Goal: Information Seeking & Learning: Learn about a topic

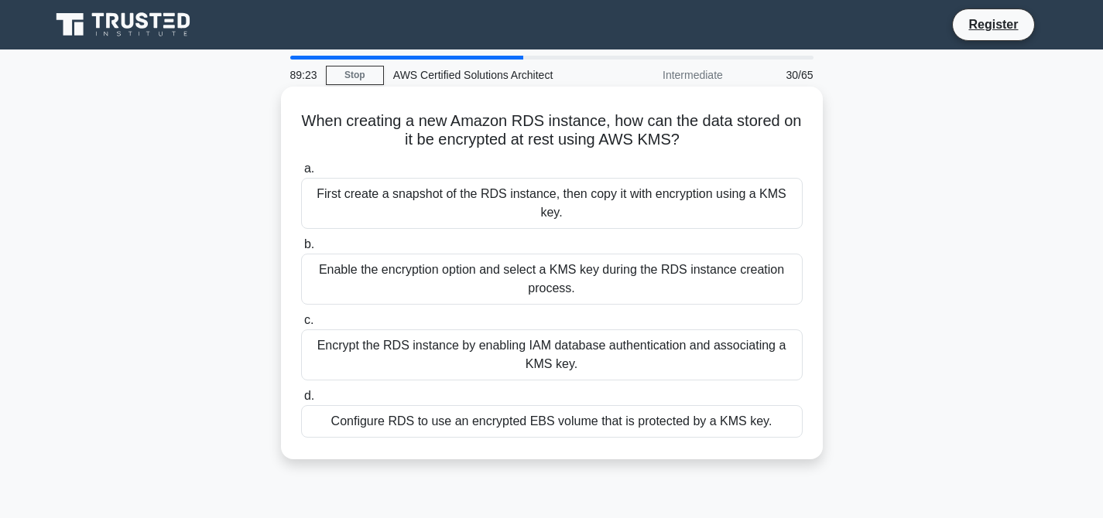
scroll to position [1, 0]
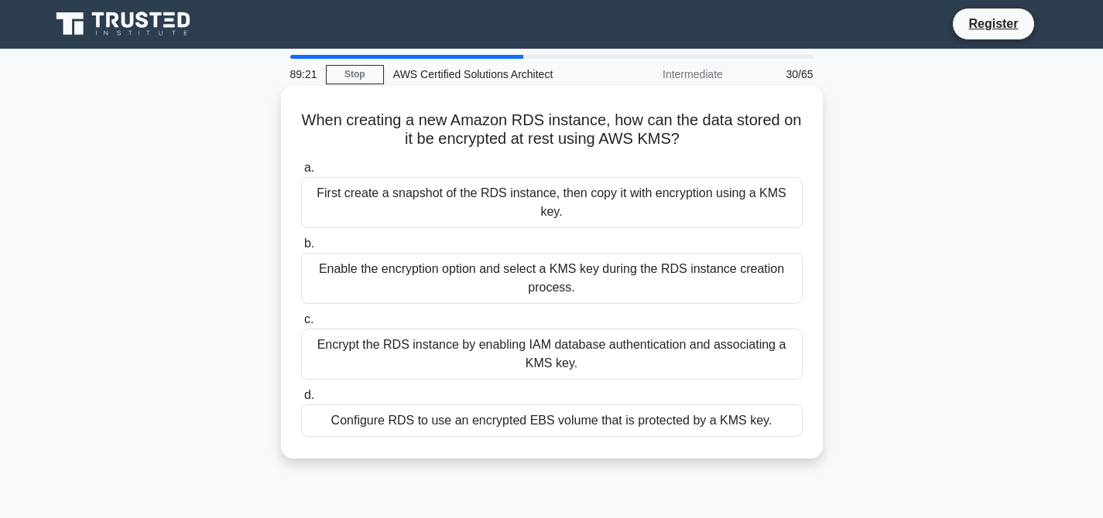
drag, startPoint x: 303, startPoint y: 117, endPoint x: 797, endPoint y: 451, distance: 596.8
click at [797, 451] on div "When creating a new Amazon RDS instance, how can the data stored on it be encry…" at bounding box center [551, 272] width 529 height 361
copy div "When creating a new Amazon RDS instance, how can the data stored on it be encry…"
click at [524, 280] on div "Enable the encryption option and select a KMS key during the RDS instance creat…" at bounding box center [551, 278] width 501 height 51
click at [301, 249] on input "b. Enable the encryption option and select a KMS key during the RDS instance cr…" at bounding box center [301, 244] width 0 height 10
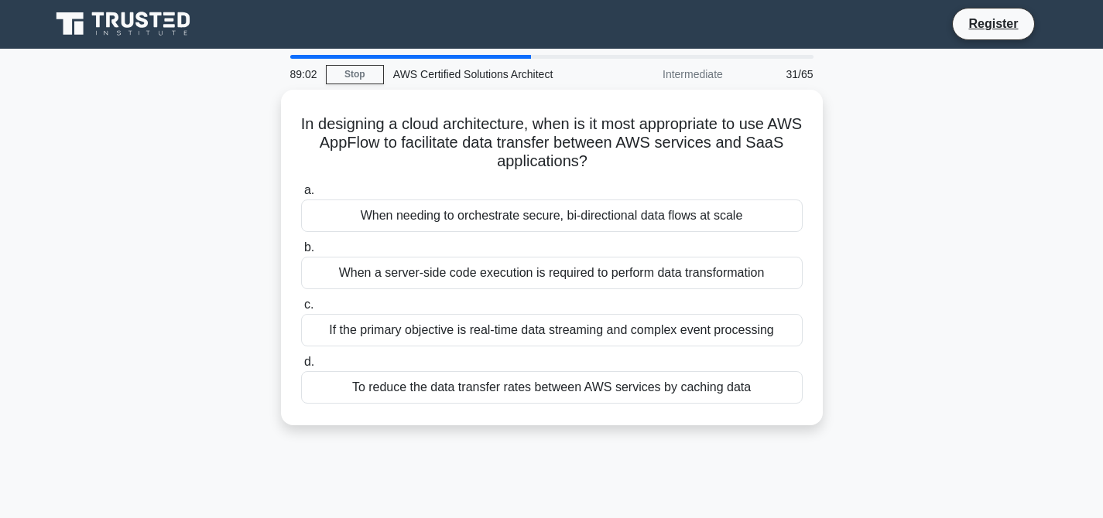
scroll to position [0, 0]
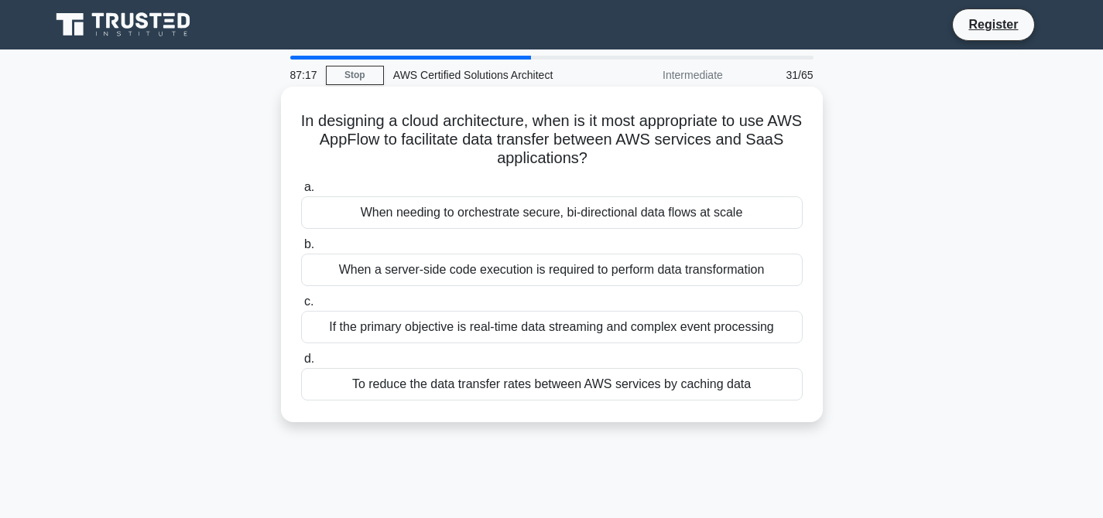
drag, startPoint x: 300, startPoint y: 121, endPoint x: 698, endPoint y: 419, distance: 496.4
click at [698, 419] on div "In designing a cloud architecture, when is it most appropriate to use AWS AppFl…" at bounding box center [552, 255] width 542 height 336
copy div "In designing a cloud architecture, when is it most appropriate to use AWS AppFl…"
click at [576, 213] on div "When needing to orchestrate secure, bi-directional data flows at scale" at bounding box center [551, 213] width 501 height 32
click at [301, 193] on input "a. When needing to orchestrate secure, bi-directional data flows at scale" at bounding box center [301, 188] width 0 height 10
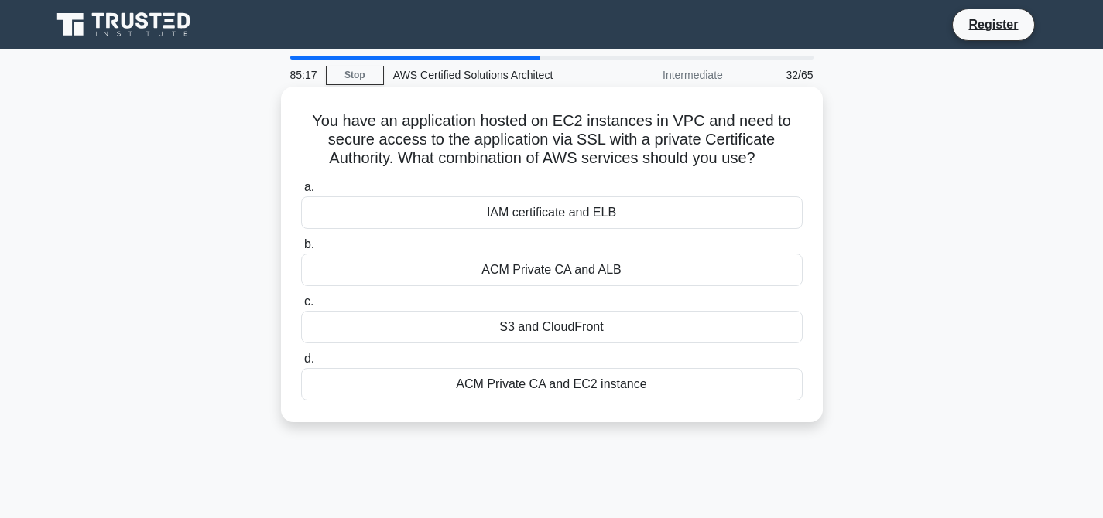
drag, startPoint x: 317, startPoint y: 122, endPoint x: 695, endPoint y: 398, distance: 467.8
click at [695, 398] on div "You have an application hosted on EC2 instances in VPC and need to secure acces…" at bounding box center [551, 254] width 529 height 323
copy div "You have an application hosted on EC2 instances in VPC and need to secure acces…"
click at [586, 272] on div "ACM Private CA and ALB" at bounding box center [551, 270] width 501 height 32
click at [301, 250] on input "b. ACM Private CA and ALB" at bounding box center [301, 245] width 0 height 10
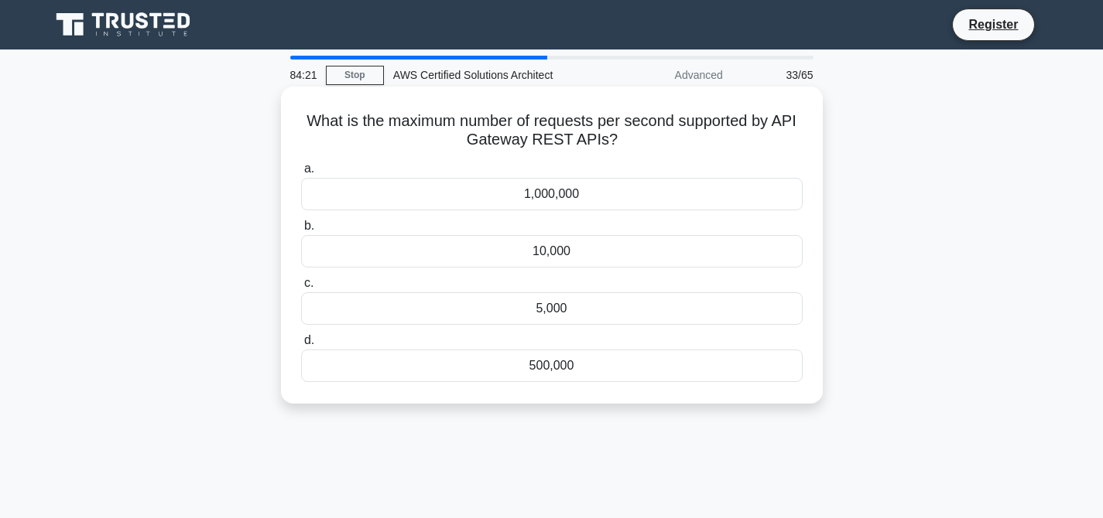
click at [548, 255] on div "10,000" at bounding box center [551, 251] width 501 height 32
click at [301, 231] on input "b. 10,000" at bounding box center [301, 226] width 0 height 10
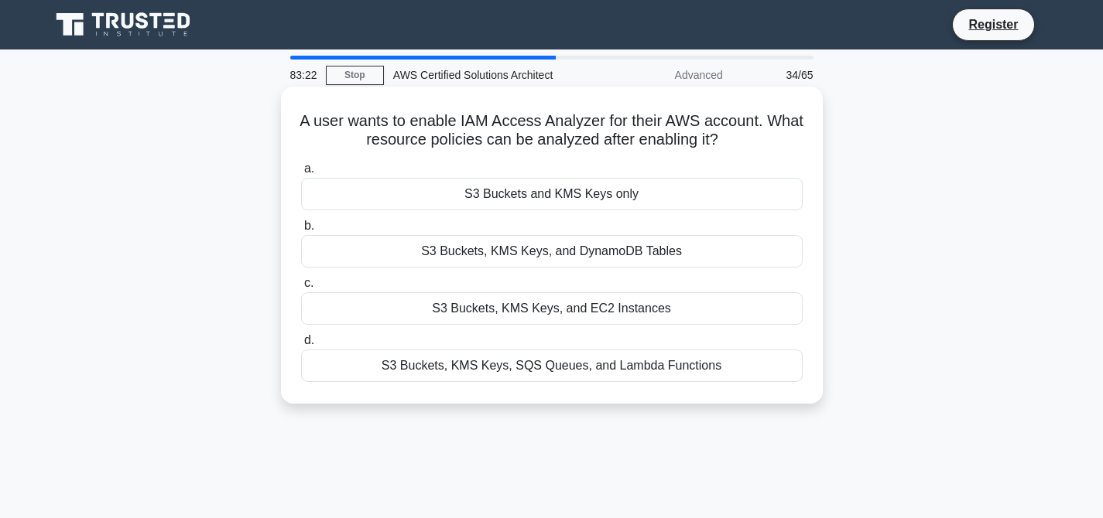
click at [576, 250] on div "S3 Buckets, KMS Keys, and DynamoDB Tables" at bounding box center [551, 251] width 501 height 32
click at [301, 231] on input "b. S3 Buckets, KMS Keys, and DynamoDB Tables" at bounding box center [301, 226] width 0 height 10
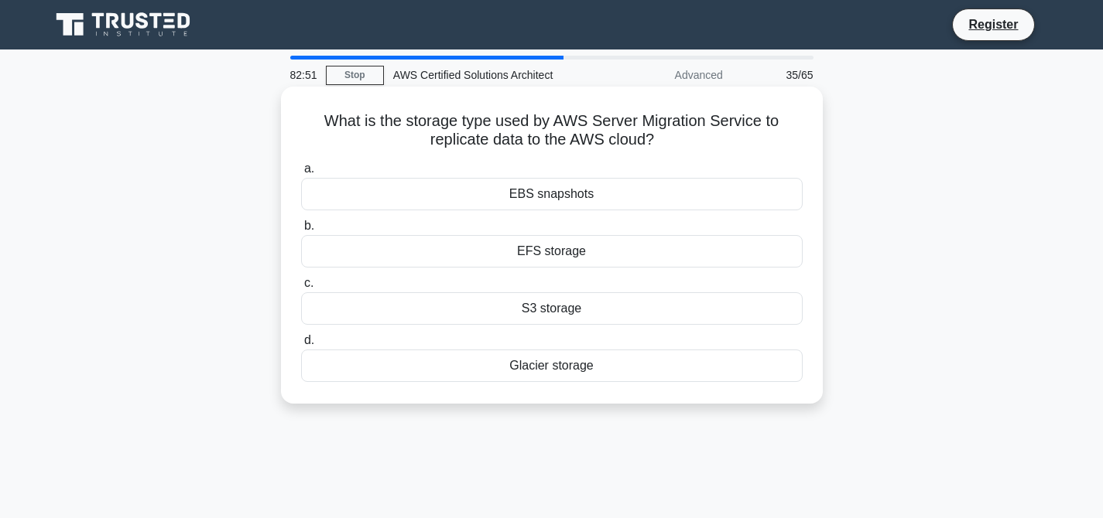
drag, startPoint x: 326, startPoint y: 121, endPoint x: 604, endPoint y: 393, distance: 389.0
click at [604, 393] on div "What is the storage type used by AWS Server Migration Service to replicate data…" at bounding box center [551, 245] width 529 height 305
copy div "What is the storage type used by AWS Server Migration Service to replicate data…"
click at [554, 198] on div "EBS snapshots" at bounding box center [551, 194] width 501 height 32
click at [301, 174] on input "a. EBS snapshots" at bounding box center [301, 169] width 0 height 10
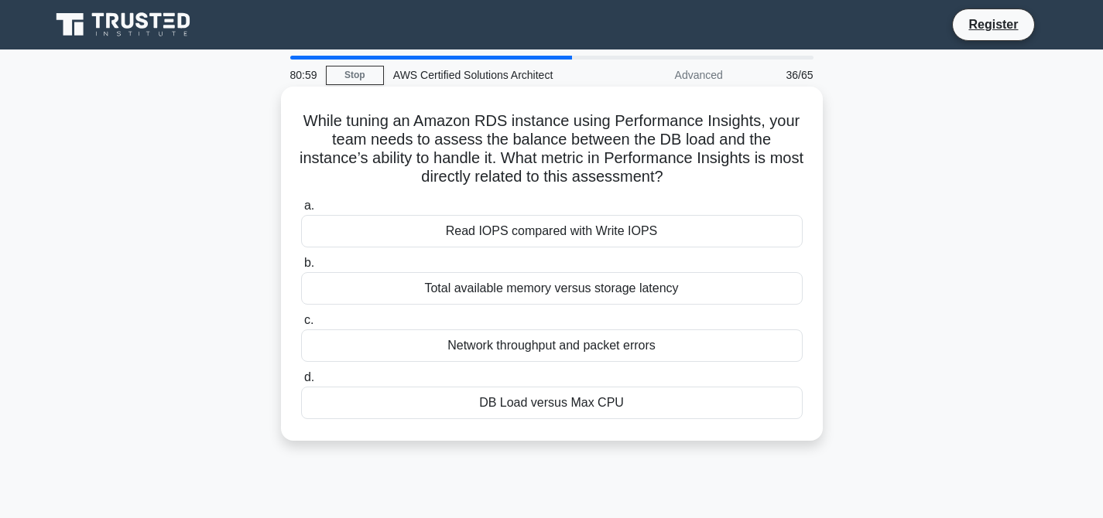
drag, startPoint x: 306, startPoint y: 124, endPoint x: 612, endPoint y: 443, distance: 442.7
click at [612, 441] on div "While tuning an Amazon RDS instance using Performance Insights, your team needs…" at bounding box center [552, 264] width 542 height 354
copy div "While tuning an Amazon RDS instance using Performance Insights, your team needs…"
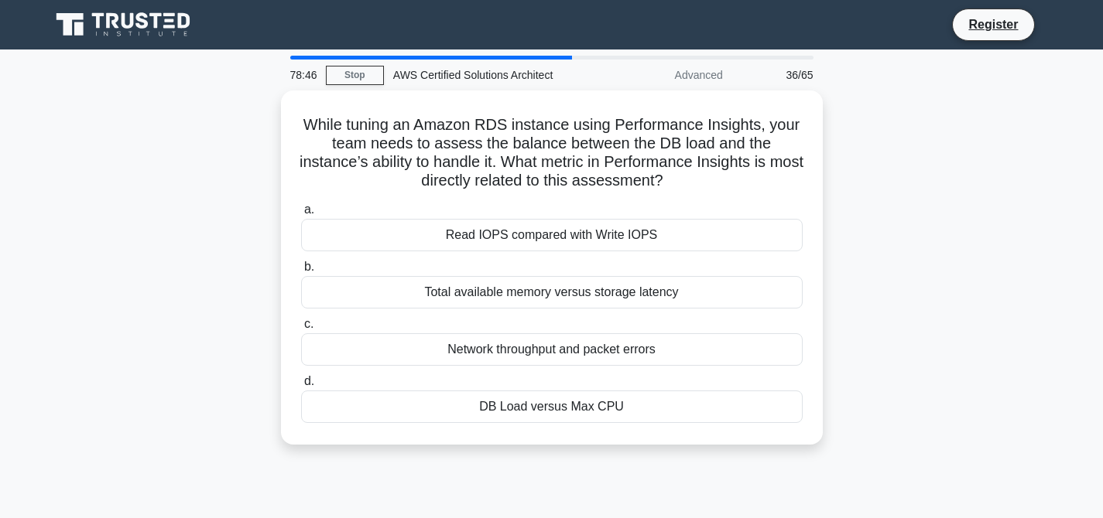
click at [964, 200] on div "While tuning an Amazon RDS instance using Performance Insights, your team needs…" at bounding box center [551, 277] width 1021 height 373
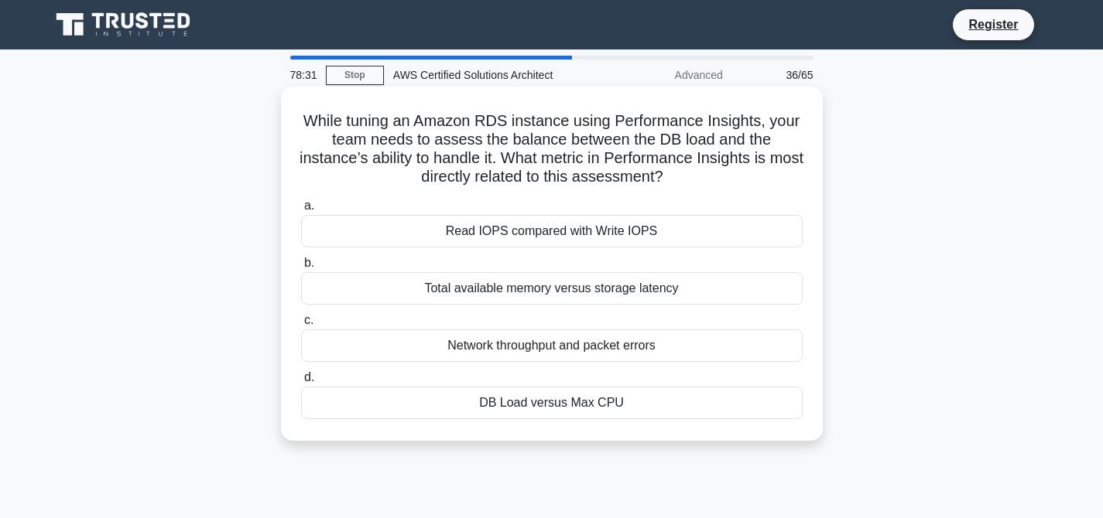
click at [535, 415] on div "DB Load versus Max CPU" at bounding box center [551, 403] width 501 height 32
click at [301, 383] on input "d. DB Load versus Max CPU" at bounding box center [301, 378] width 0 height 10
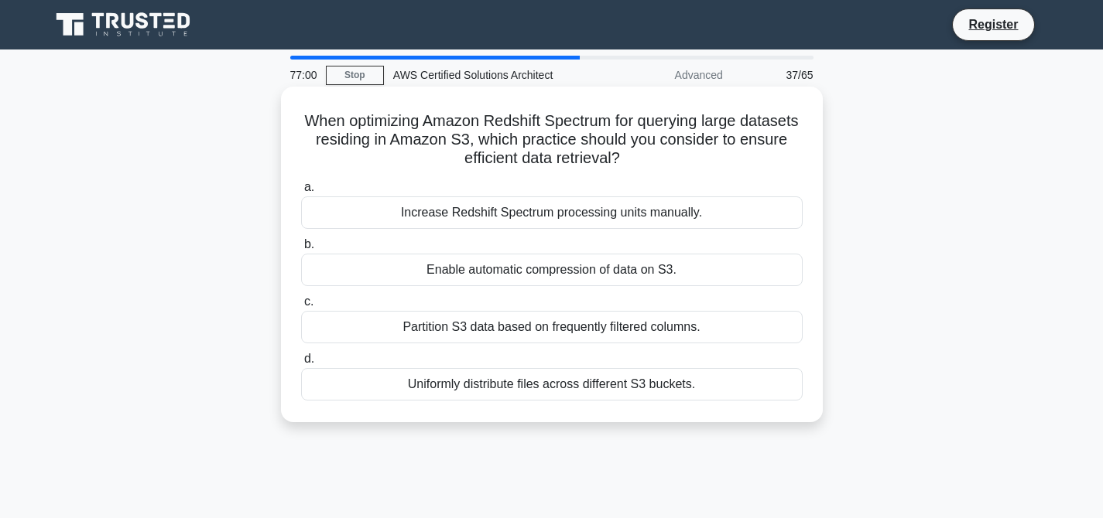
click at [531, 330] on div "Partition S3 data based on frequently filtered columns." at bounding box center [551, 327] width 501 height 32
click at [301, 307] on input "c. Partition S3 data based on frequently filtered columns." at bounding box center [301, 302] width 0 height 10
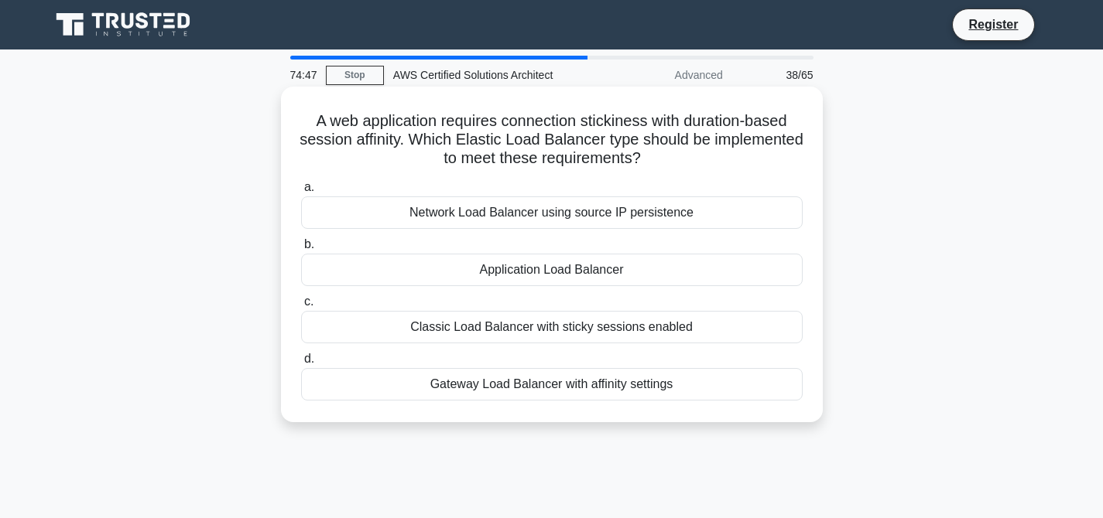
click at [631, 398] on div "Gateway Load Balancer with affinity settings" at bounding box center [551, 384] width 501 height 32
click at [301, 364] on input "d. Gateway Load Balancer with affinity settings" at bounding box center [301, 359] width 0 height 10
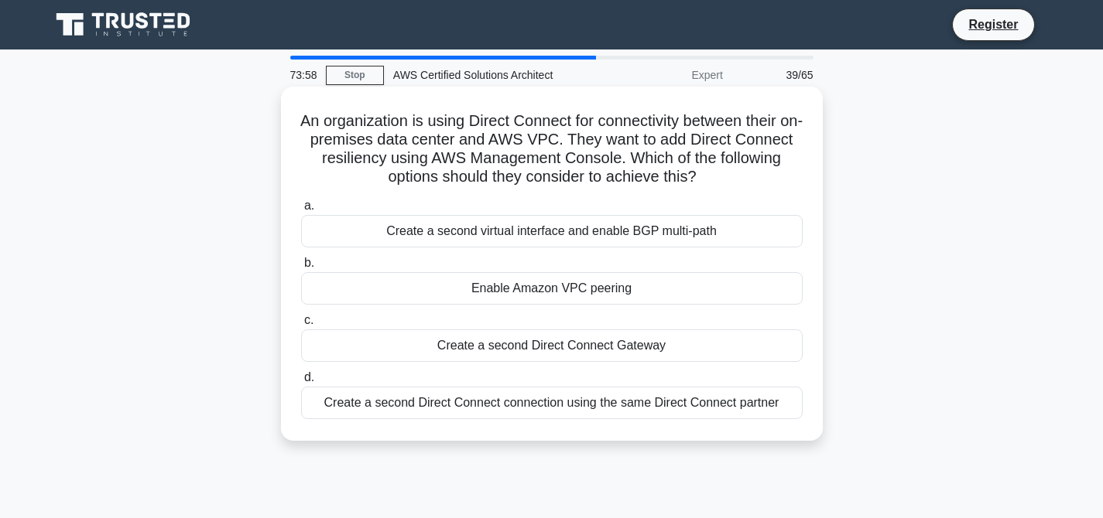
click at [587, 405] on div "Create a second Direct Connect connection using the same Direct Connect partner" at bounding box center [551, 403] width 501 height 32
click at [301, 383] on input "d. Create a second Direct Connect connection using the same Direct Connect part…" at bounding box center [301, 378] width 0 height 10
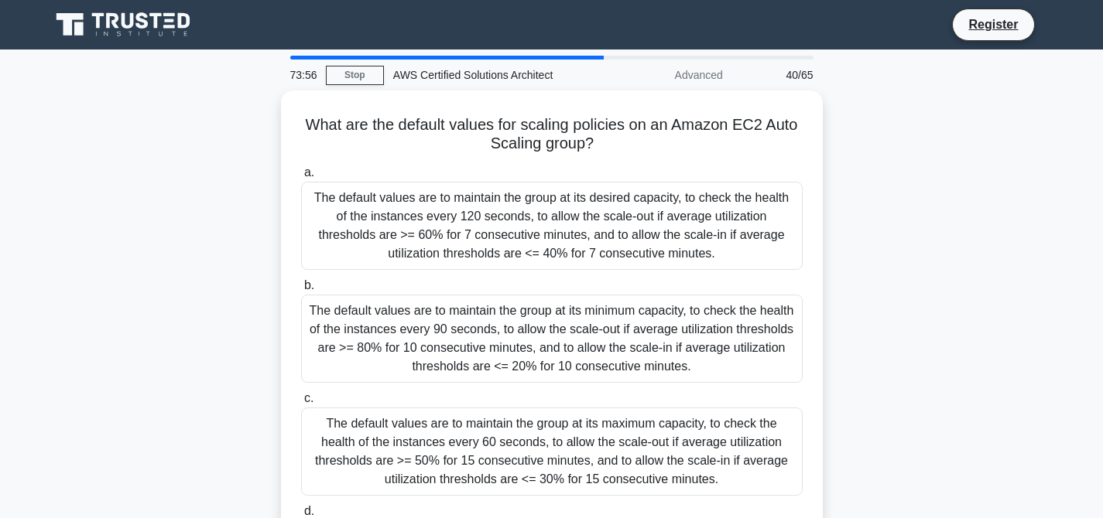
click at [869, 196] on div "What are the default values for scaling policies on an Amazon EC2 Auto Scaling …" at bounding box center [551, 370] width 1021 height 559
click at [926, 255] on div "What are the default values for scaling policies on an Amazon EC2 Auto Scaling …" at bounding box center [551, 370] width 1021 height 559
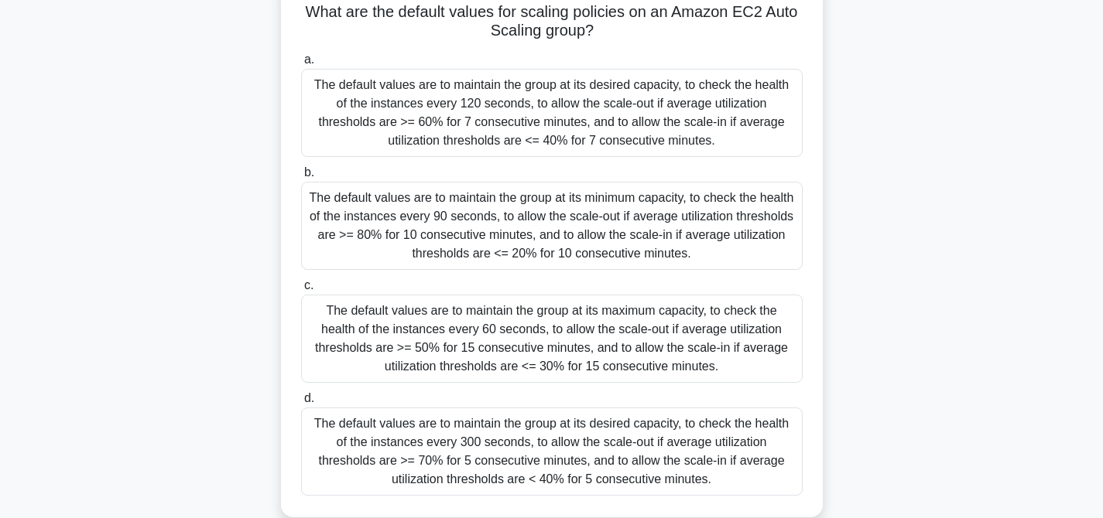
scroll to position [109, 0]
drag, startPoint x: 313, startPoint y: 99, endPoint x: 733, endPoint y: 483, distance: 569.0
click at [733, 483] on div "a. The default values are to maintain the group at its desired capacity, to che…" at bounding box center [552, 273] width 520 height 452
copy div "The default values are to maintain the group at its desired capacity, to check …"
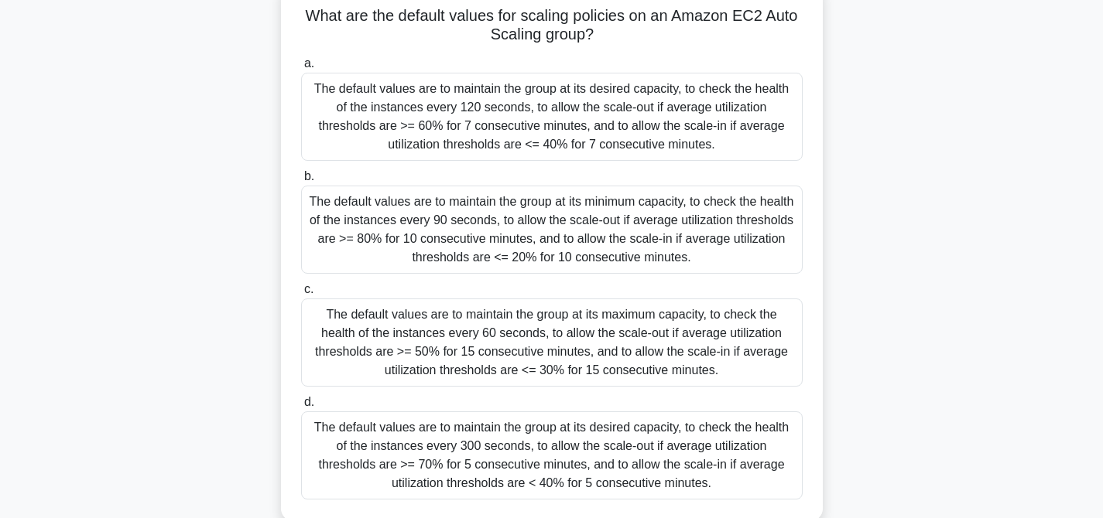
click at [979, 196] on div "What are the default values for scaling policies on an Amazon EC2 Auto Scaling …" at bounding box center [551, 260] width 1021 height 559
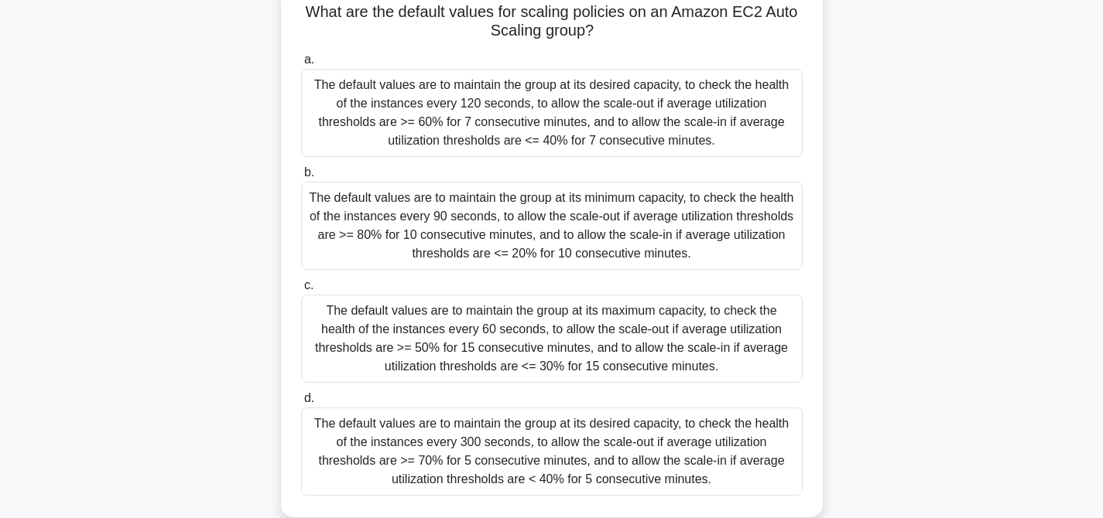
click at [627, 124] on div "The default values are to maintain the group at its desired capacity, to check …" at bounding box center [551, 113] width 501 height 88
click at [301, 65] on input "a. The default values are to maintain the group at its desired capacity, to che…" at bounding box center [301, 60] width 0 height 10
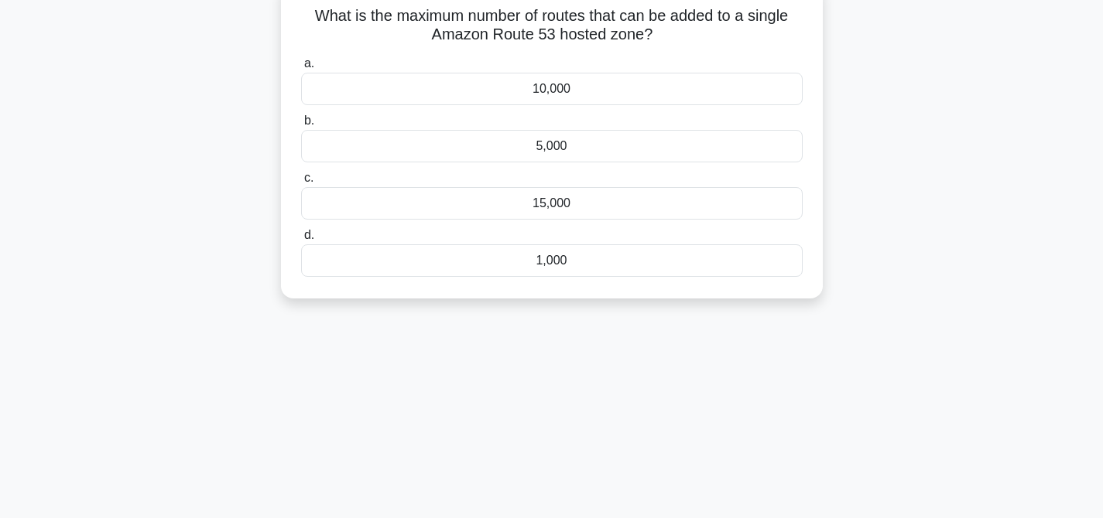
click at [1045, 228] on div "What is the maximum number of routes that can be added to a single Amazon Route…" at bounding box center [551, 149] width 1021 height 336
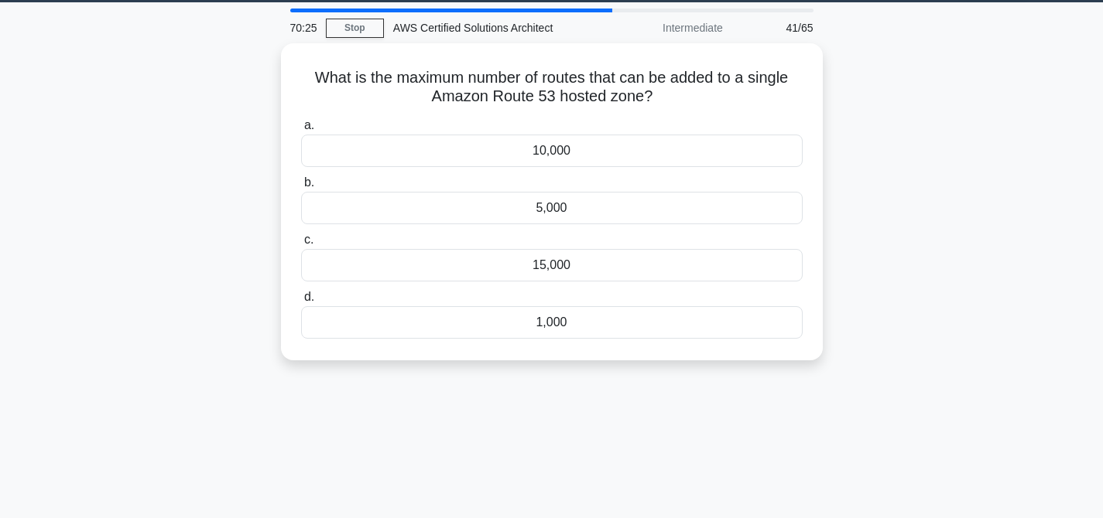
scroll to position [0, 0]
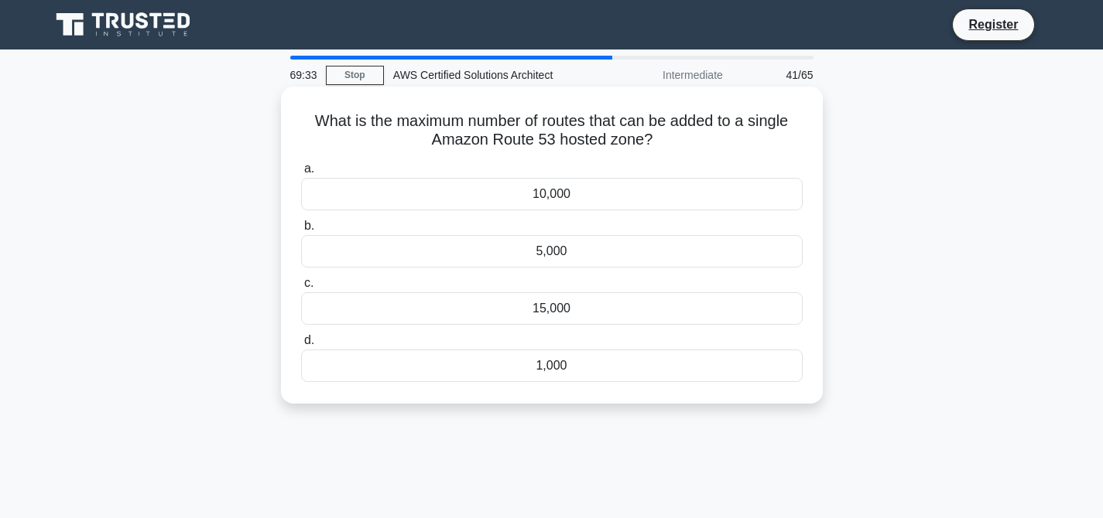
drag, startPoint x: 313, startPoint y: 121, endPoint x: 599, endPoint y: 387, distance: 390.9
click at [599, 387] on div "What is the maximum number of routes that can be added to a single Amazon Route…" at bounding box center [551, 245] width 529 height 305
copy div "What is the maximum number of routes that can be added to a single Amazon Route…"
click at [562, 197] on div "10,000" at bounding box center [551, 194] width 501 height 32
click at [301, 174] on input "a. 10,000" at bounding box center [301, 169] width 0 height 10
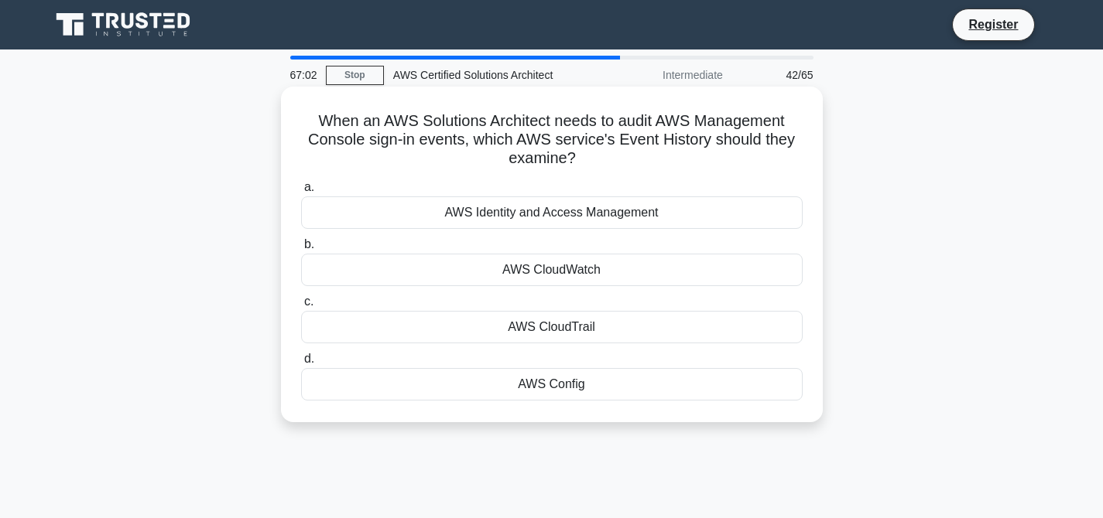
click at [570, 213] on div "AWS Identity and Access Management" at bounding box center [551, 213] width 501 height 32
click at [301, 193] on input "a. AWS Identity and Access Management" at bounding box center [301, 188] width 0 height 10
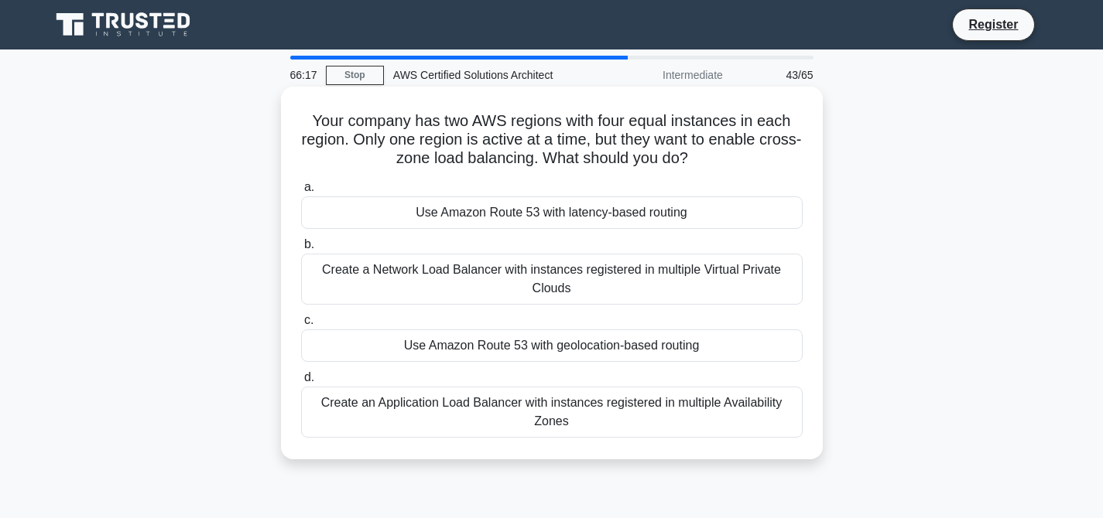
click at [568, 412] on div "Create an Application Load Balancer with instances registered in multiple Avail…" at bounding box center [551, 412] width 501 height 51
click at [301, 383] on input "d. Create an Application Load Balancer with instances registered in multiple Av…" at bounding box center [301, 378] width 0 height 10
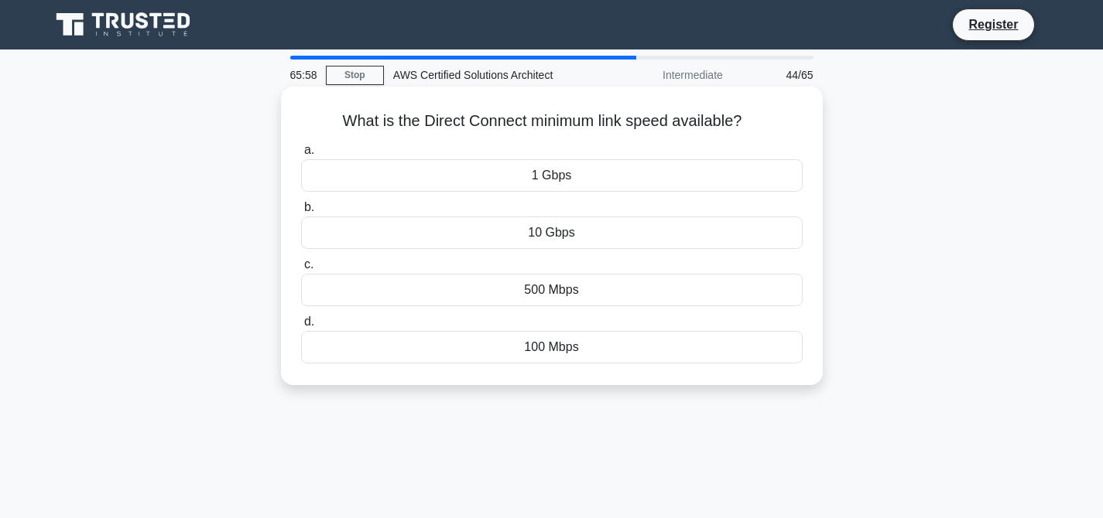
click at [565, 176] on div "1 Gbps" at bounding box center [551, 175] width 501 height 32
click at [301, 156] on input "a. 1 Gbps" at bounding box center [301, 150] width 0 height 10
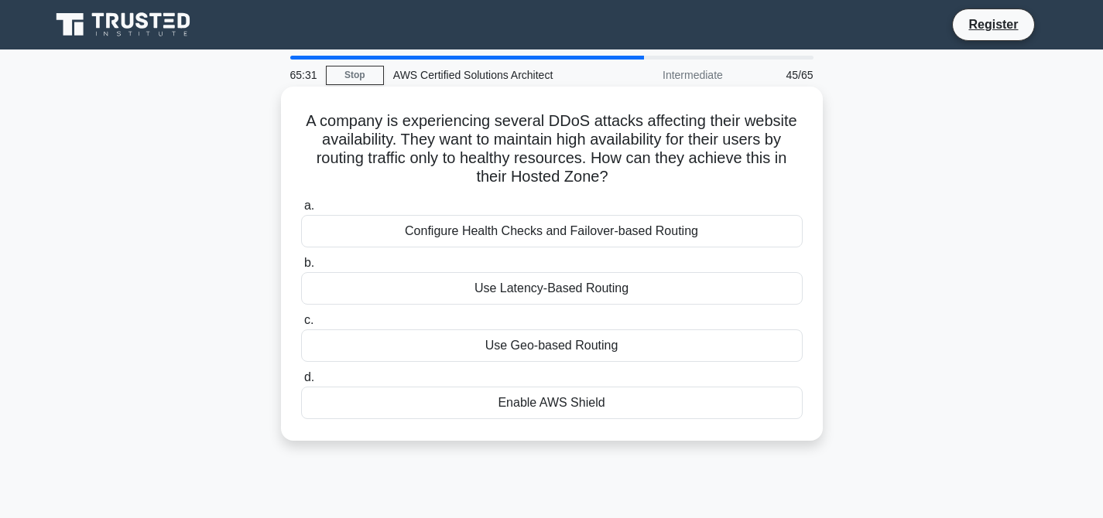
click at [552, 402] on div "Enable AWS Shield" at bounding box center [551, 403] width 501 height 32
click at [301, 383] on input "d. Enable AWS Shield" at bounding box center [301, 378] width 0 height 10
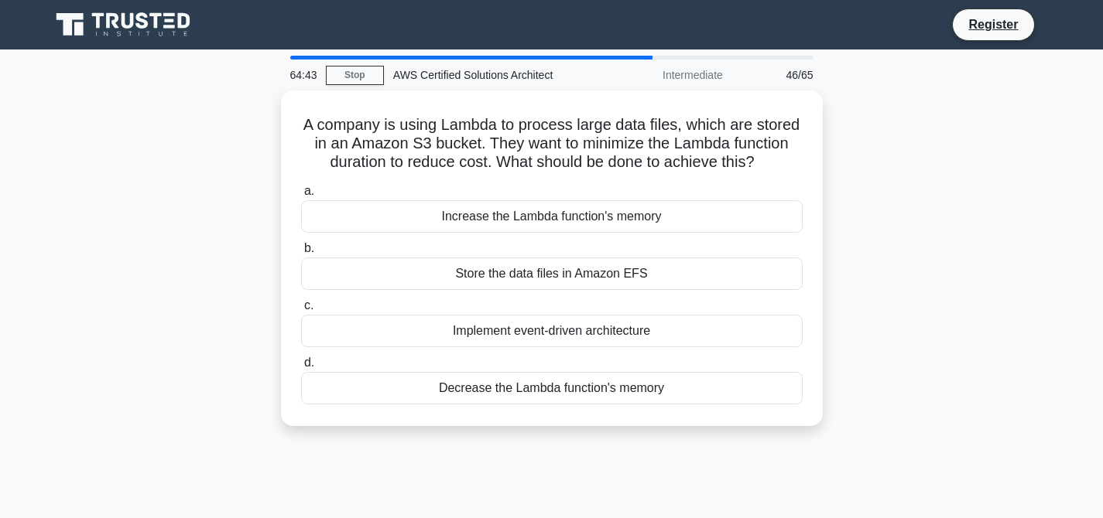
drag, startPoint x: 306, startPoint y: 118, endPoint x: 768, endPoint y: 446, distance: 566.1
click at [768, 446] on div "64:43 Stop AWS Certified Solutions Architect Intermediate 46/65 A company is us…" at bounding box center [551, 443] width 1021 height 774
copy div "A company is using Lambda to process large data files, which are stored in an A…"
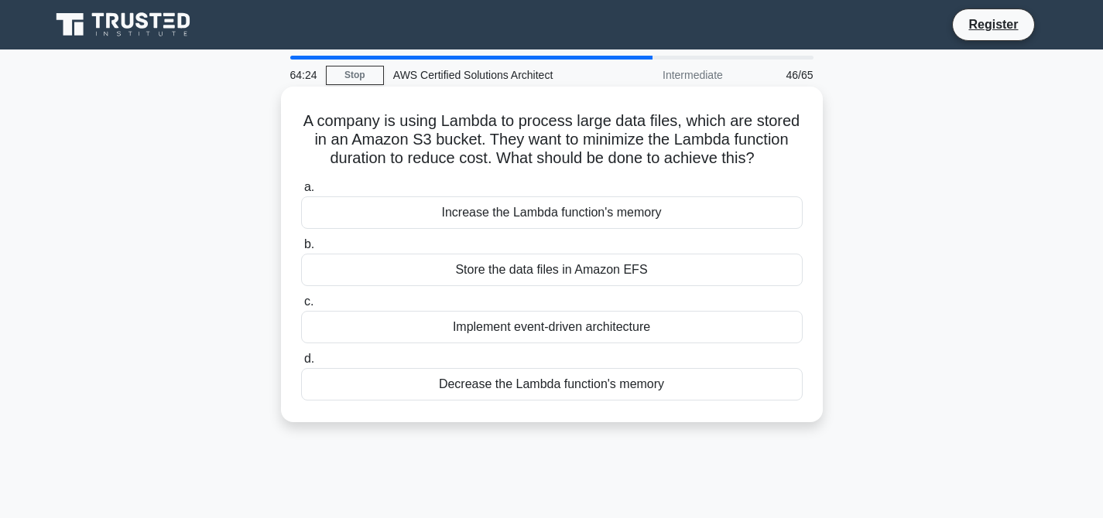
click at [552, 217] on div "Increase the Lambda function's memory" at bounding box center [551, 213] width 501 height 32
click at [301, 193] on input "a. Increase the Lambda function's memory" at bounding box center [301, 188] width 0 height 10
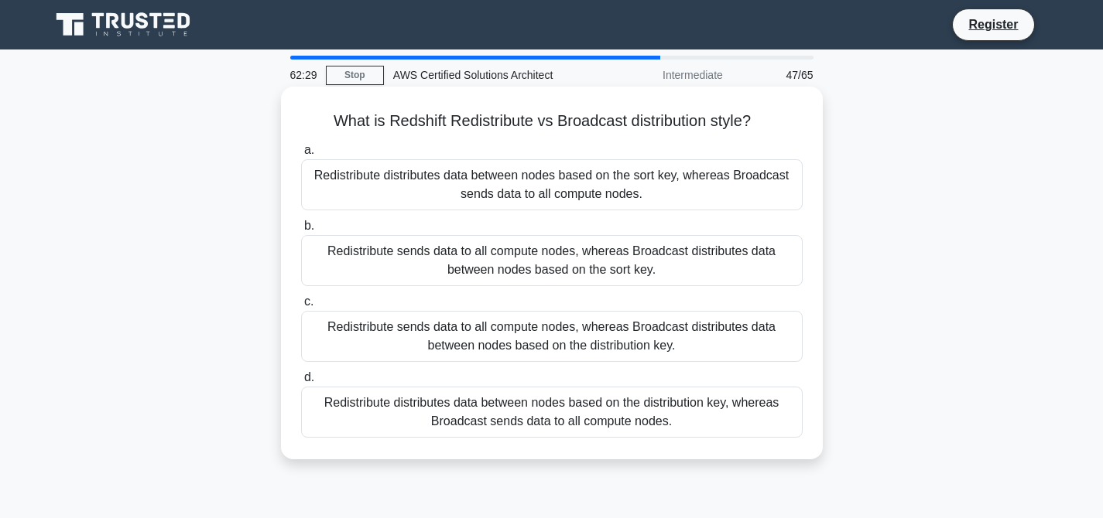
click at [546, 413] on div "Redistribute distributes data between nodes based on the distribution key, wher…" at bounding box center [551, 412] width 501 height 51
click at [301, 383] on input "d. Redistribute distributes data between nodes based on the distribution key, w…" at bounding box center [301, 378] width 0 height 10
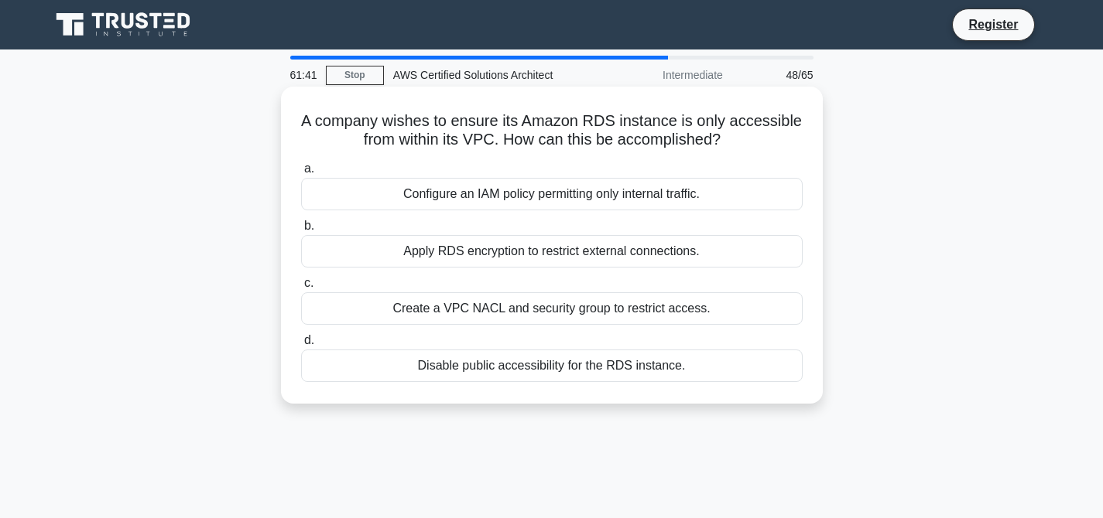
click at [558, 366] on div "Disable public accessibility for the RDS instance." at bounding box center [551, 366] width 501 height 32
click at [301, 346] on input "d. Disable public accessibility for the RDS instance." at bounding box center [301, 341] width 0 height 10
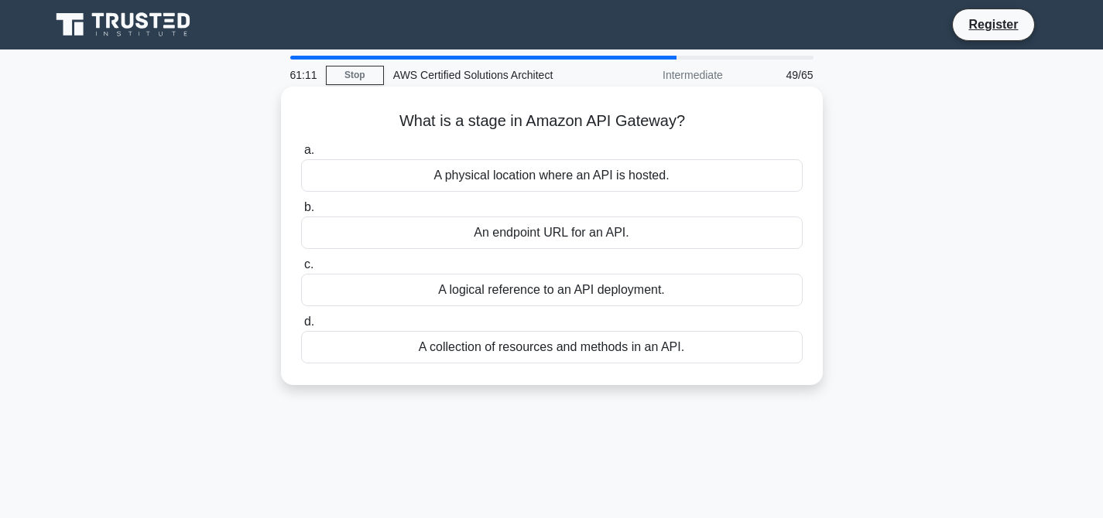
drag, startPoint x: 399, startPoint y: 117, endPoint x: 746, endPoint y: 357, distance: 422.0
click at [746, 357] on div "What is a stage in Amazon API Gateway? .spinner_0XTQ{transform-origin:center;an…" at bounding box center [551, 236] width 529 height 286
copy div "What is a stage in Amazon API Gateway? .spinner_0XTQ{transform-origin:center;an…"
click at [539, 286] on div "A logical reference to an API deployment." at bounding box center [551, 290] width 501 height 32
click at [301, 270] on input "c. A logical reference to an API deployment." at bounding box center [301, 265] width 0 height 10
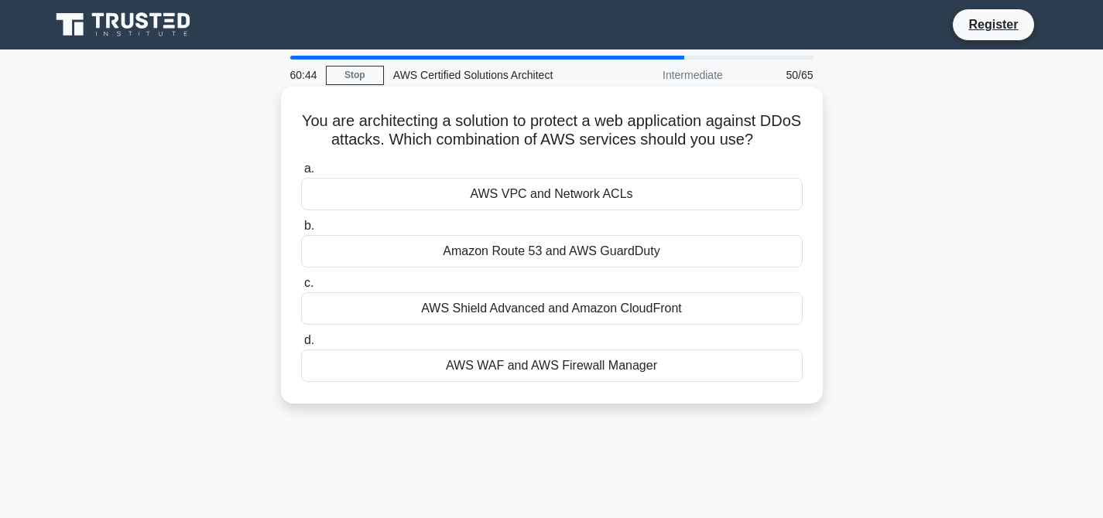
click at [558, 311] on div "AWS Shield Advanced and Amazon CloudFront" at bounding box center [551, 308] width 501 height 32
click at [301, 289] on input "c. AWS Shield Advanced and Amazon CloudFront" at bounding box center [301, 284] width 0 height 10
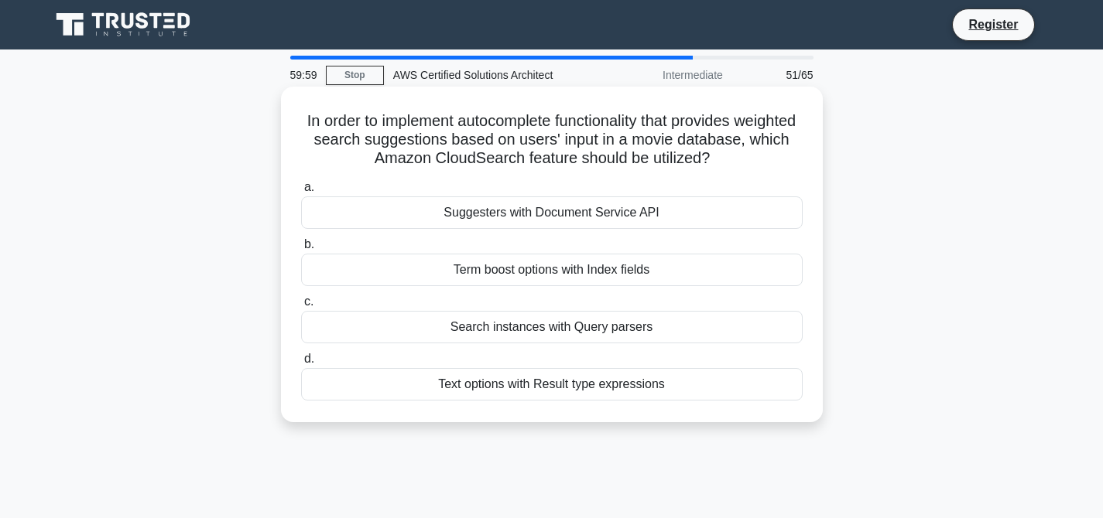
click at [568, 330] on div "Search instances with Query parsers" at bounding box center [551, 327] width 501 height 32
click at [301, 307] on input "c. Search instances with Query parsers" at bounding box center [301, 302] width 0 height 10
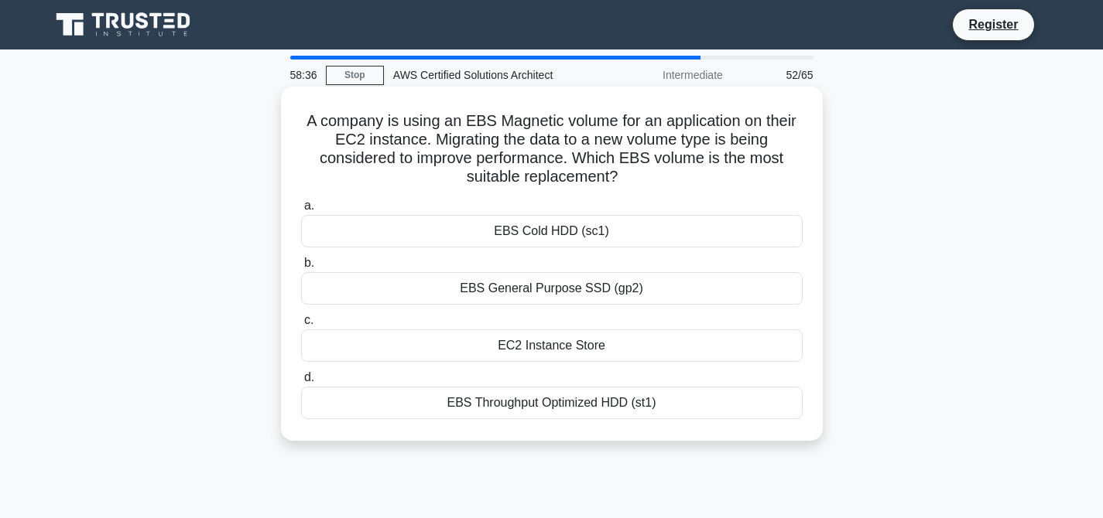
click at [562, 289] on div "EBS General Purpose SSD (gp2)" at bounding box center [551, 288] width 501 height 32
click at [301, 268] on input "b. EBS General Purpose SSD (gp2)" at bounding box center [301, 263] width 0 height 10
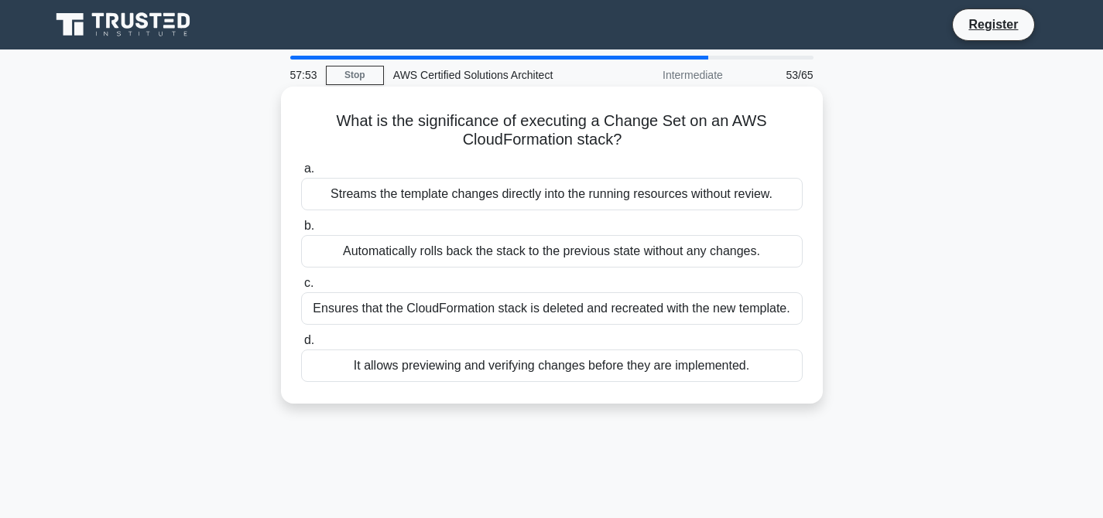
click at [625, 366] on div "It allows previewing and verifying changes before they are implemented." at bounding box center [551, 366] width 501 height 32
click at [301, 346] on input "d. It allows previewing and verifying changes before they are implemented." at bounding box center [301, 341] width 0 height 10
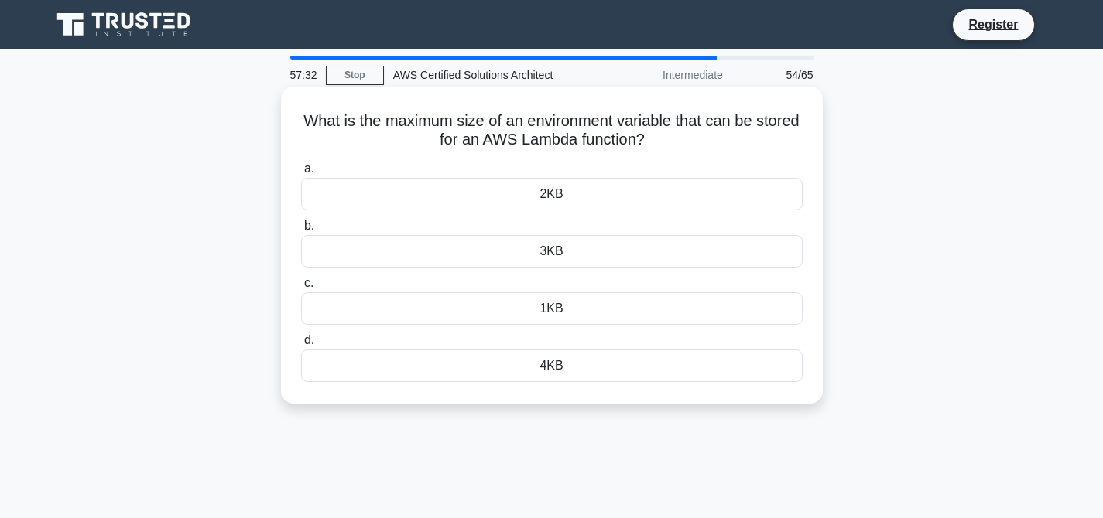
drag, startPoint x: 305, startPoint y: 121, endPoint x: 566, endPoint y: 403, distance: 384.9
click at [566, 403] on div "What is the maximum size of an environment variable that can be stored for an A…" at bounding box center [552, 245] width 542 height 317
copy div "What is the maximum size of an environment variable that can be stored for an A…"
click at [968, 226] on div "What is the maximum size of an environment variable that can be stored for an A…" at bounding box center [551, 259] width 1021 height 336
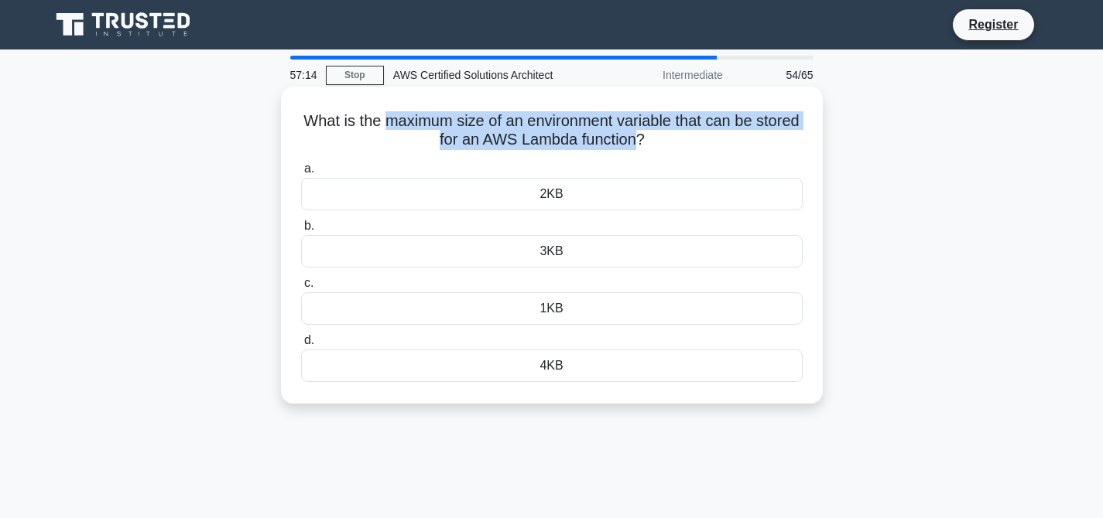
drag, startPoint x: 388, startPoint y: 119, endPoint x: 634, endPoint y: 132, distance: 246.4
click at [634, 132] on h5 "What is the maximum size of an environment variable that can be stored for an A…" at bounding box center [551, 130] width 504 height 39
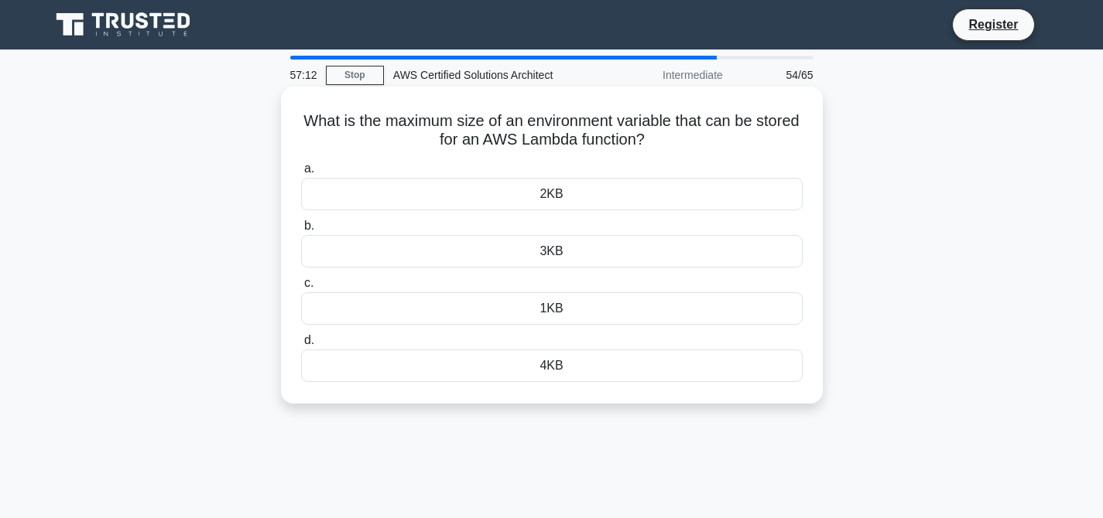
click at [555, 253] on div "3KB" at bounding box center [551, 251] width 501 height 32
click at [301, 231] on input "b. 3KB" at bounding box center [301, 226] width 0 height 10
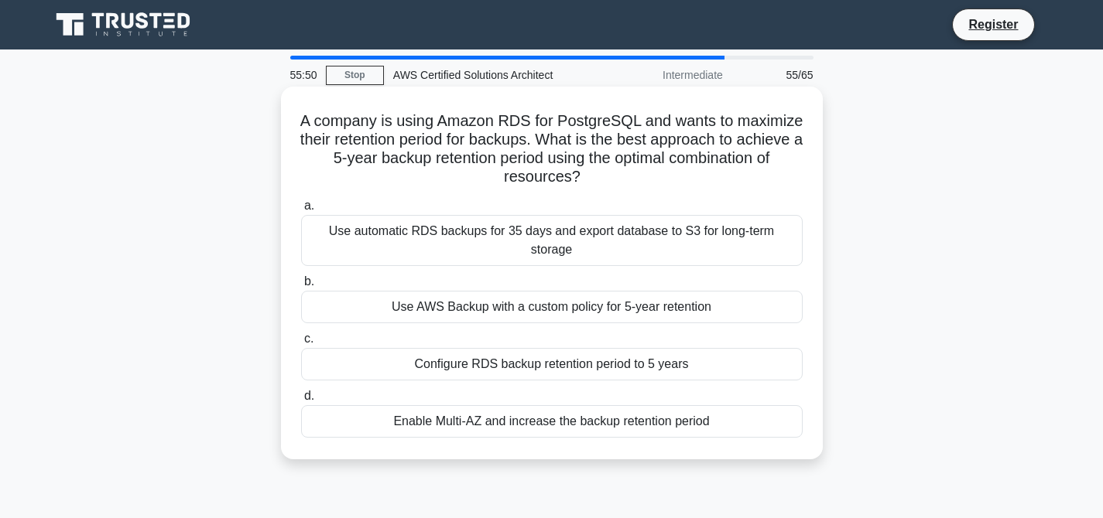
drag, startPoint x: 308, startPoint y: 120, endPoint x: 687, endPoint y: 412, distance: 478.8
click at [687, 412] on div "A company is using Amazon RDS for PostgreSQL and wants to maximize their retent…" at bounding box center [551, 273] width 529 height 361
click at [687, 412] on div "Enable Multi-AZ and increase the backup retention period" at bounding box center [551, 421] width 501 height 32
click at [301, 402] on input "d. Enable Multi-AZ and increase the backup retention period" at bounding box center [301, 396] width 0 height 10
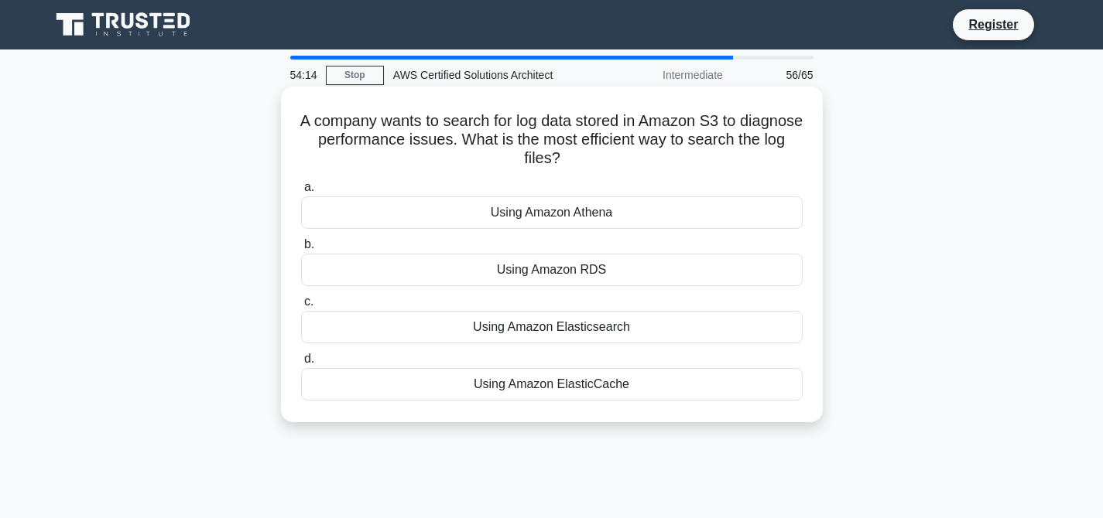
click at [580, 210] on div "Using Amazon Athena" at bounding box center [551, 213] width 501 height 32
click at [301, 193] on input "a. Using Amazon Athena" at bounding box center [301, 188] width 0 height 10
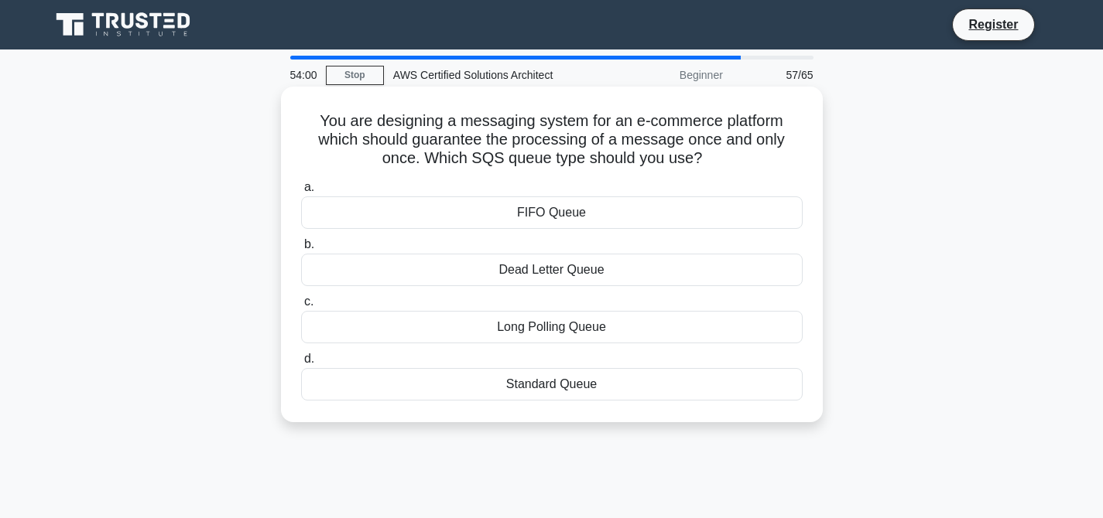
click at [532, 385] on div "Standard Queue" at bounding box center [551, 384] width 501 height 32
click at [301, 364] on input "d. Standard Queue" at bounding box center [301, 359] width 0 height 10
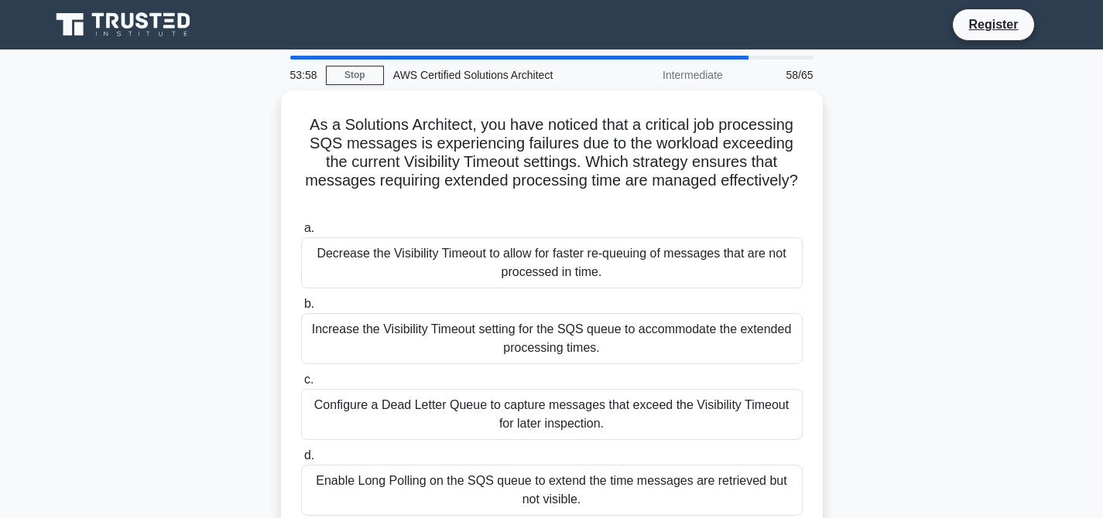
click at [1041, 209] on div "As a Solutions Architect, you have noticed that a critical job processing SQS m…" at bounding box center [551, 324] width 1021 height 466
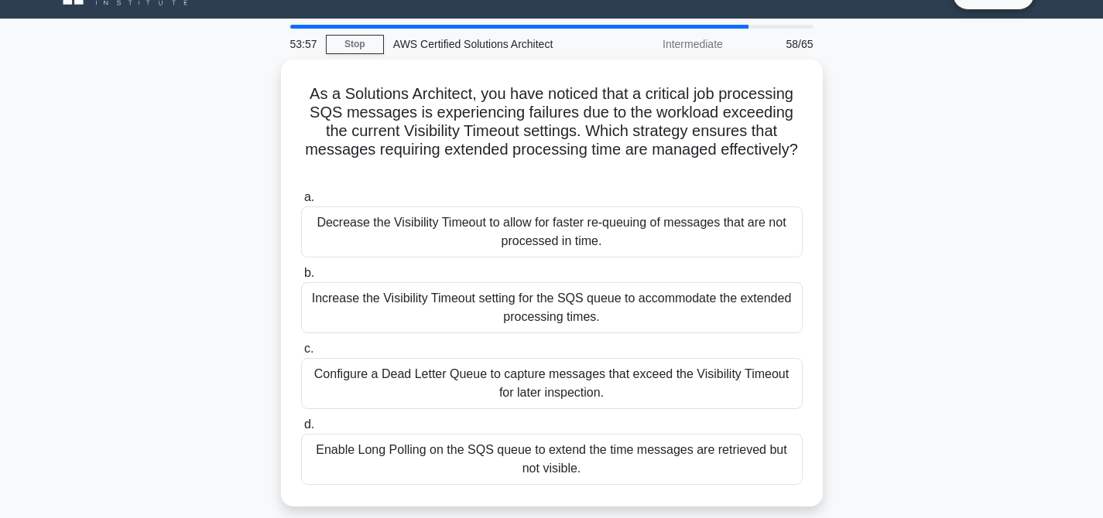
scroll to position [62, 0]
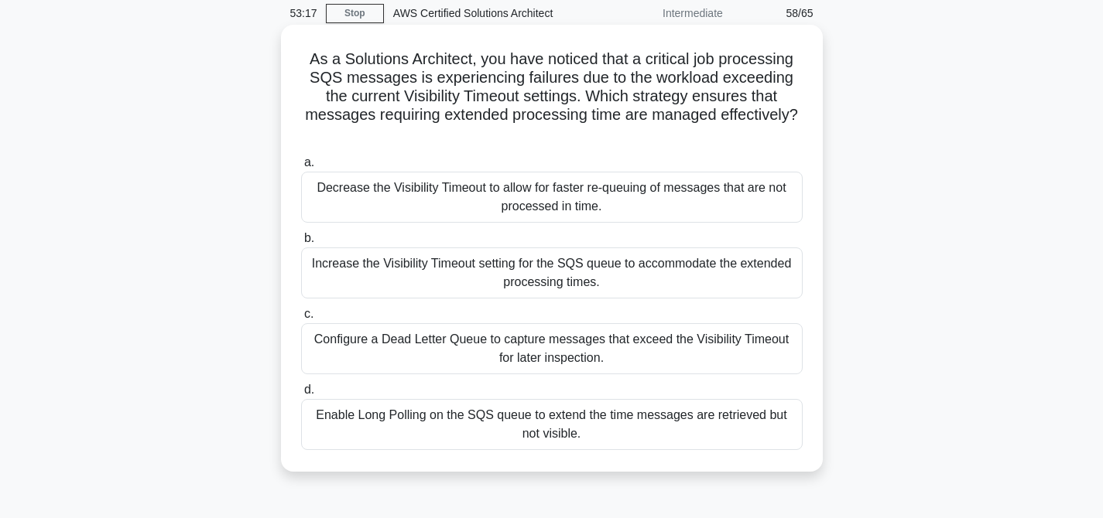
click at [581, 259] on div "Increase the Visibility Timeout setting for the SQS queue to accommodate the ex…" at bounding box center [551, 273] width 501 height 51
click at [301, 244] on input "b. Increase the Visibility Timeout setting for the SQS queue to accommodate the…" at bounding box center [301, 239] width 0 height 10
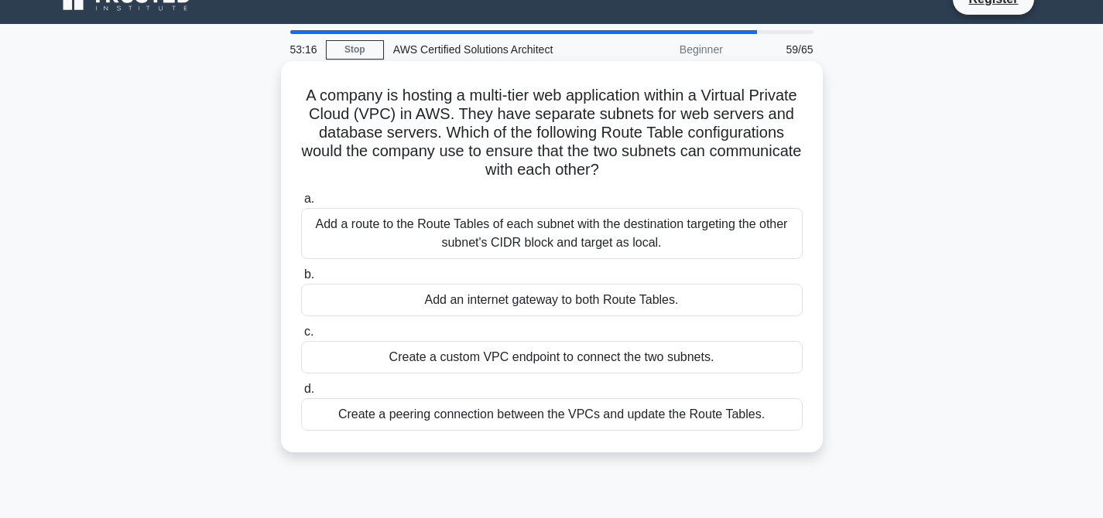
scroll to position [0, 0]
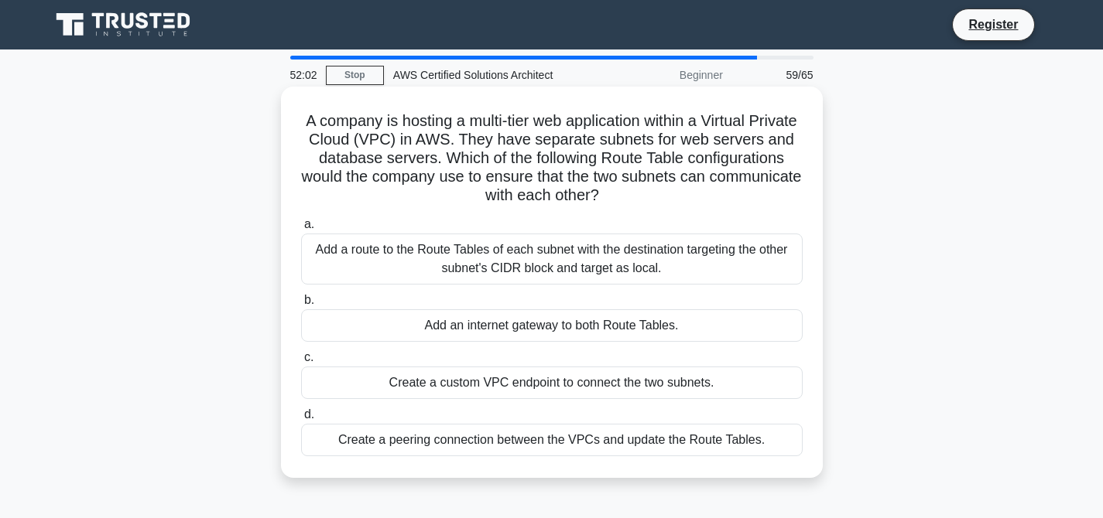
click at [573, 382] on div "Create a custom VPC endpoint to connect the two subnets." at bounding box center [551, 383] width 501 height 32
click at [301, 363] on input "c. Create a custom VPC endpoint to connect the two subnets." at bounding box center [301, 358] width 0 height 10
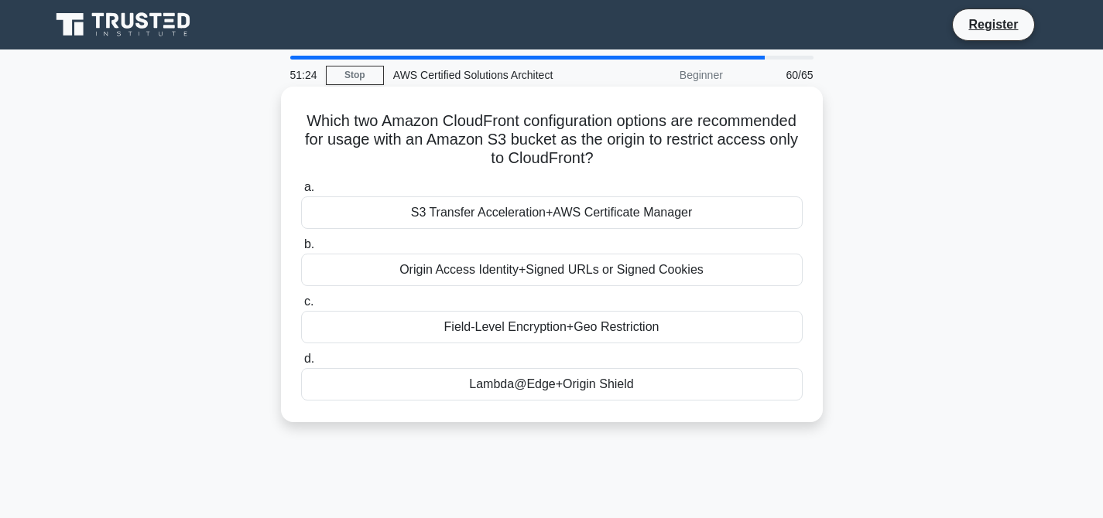
click at [572, 276] on div "Origin Access Identity+Signed URLs or Signed Cookies" at bounding box center [551, 270] width 501 height 32
click at [301, 250] on input "b. Origin Access Identity+Signed URLs or Signed Cookies" at bounding box center [301, 245] width 0 height 10
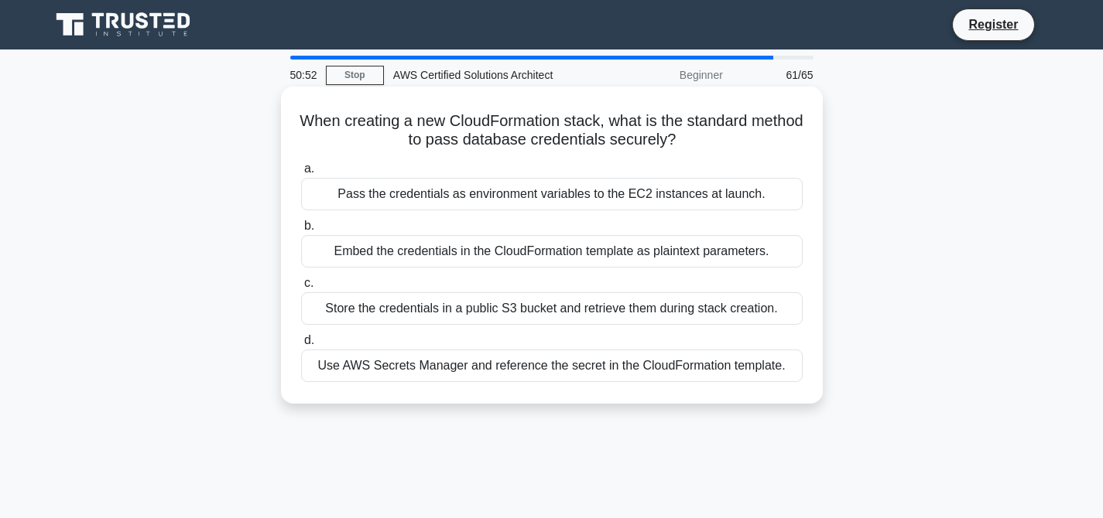
click at [583, 369] on div "Use AWS Secrets Manager and reference the secret in the CloudFormation template." at bounding box center [551, 366] width 501 height 32
click at [301, 346] on input "d. Use AWS Secrets Manager and reference the secret in the CloudFormation templ…" at bounding box center [301, 341] width 0 height 10
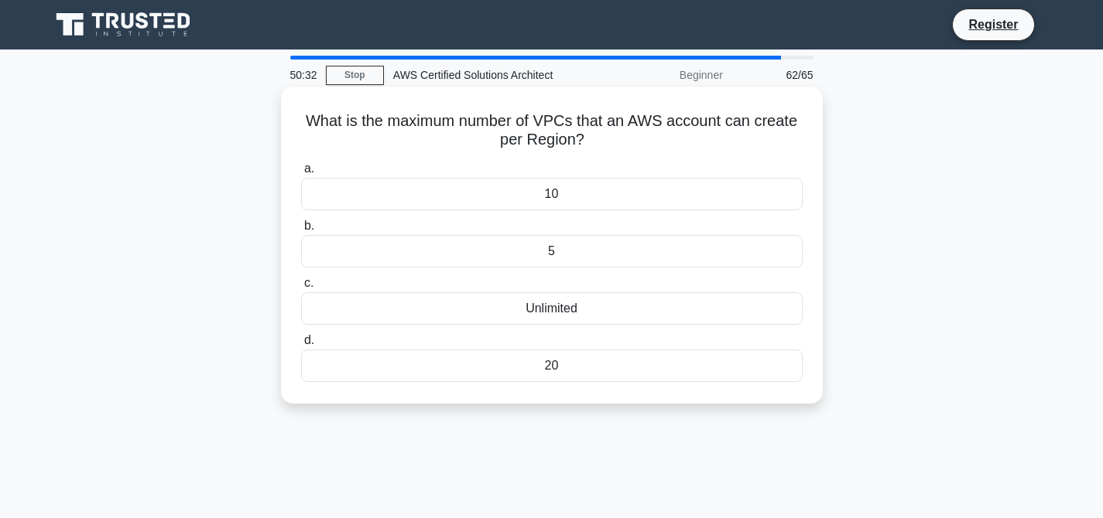
click at [561, 247] on div "5" at bounding box center [551, 251] width 501 height 32
click at [301, 231] on input "b. 5" at bounding box center [301, 226] width 0 height 10
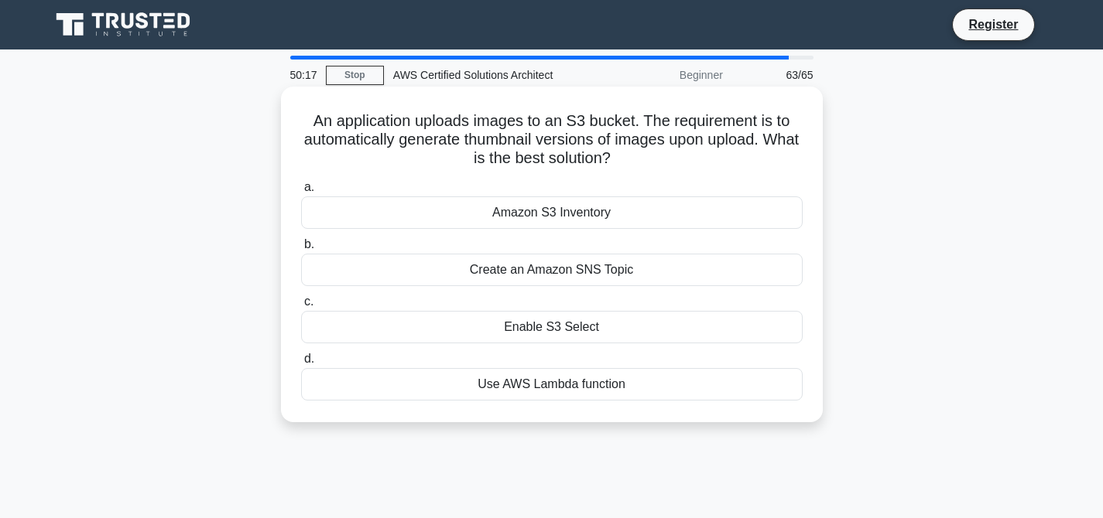
click at [579, 389] on div "Use AWS Lambda function" at bounding box center [551, 384] width 501 height 32
click at [301, 364] on input "d. Use AWS Lambda function" at bounding box center [301, 359] width 0 height 10
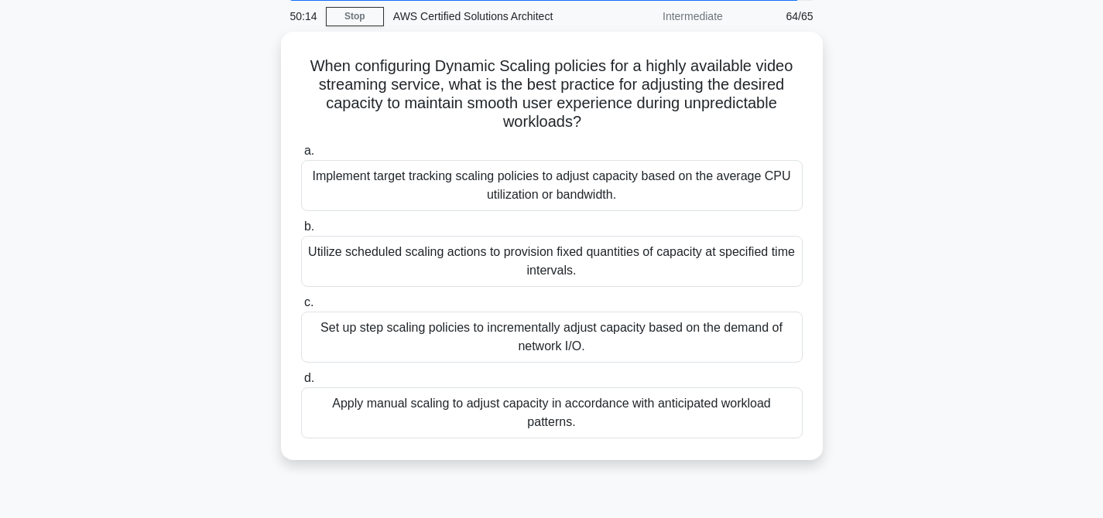
scroll to position [62, 0]
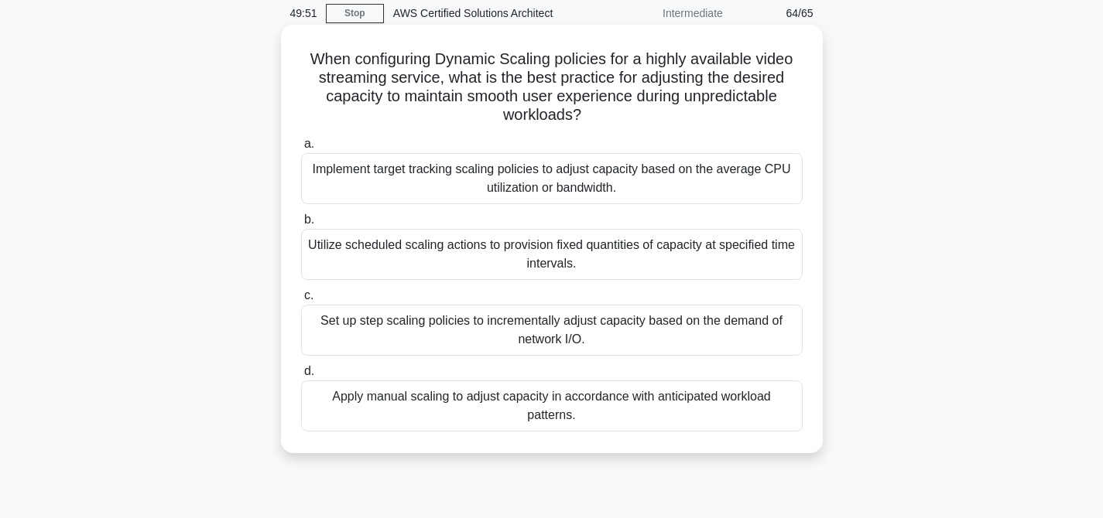
click at [579, 182] on div "Implement target tracking scaling policies to adjust capacity based on the aver…" at bounding box center [551, 178] width 501 height 51
click at [301, 149] on input "a. Implement target tracking scaling policies to adjust capacity based on the a…" at bounding box center [301, 144] width 0 height 10
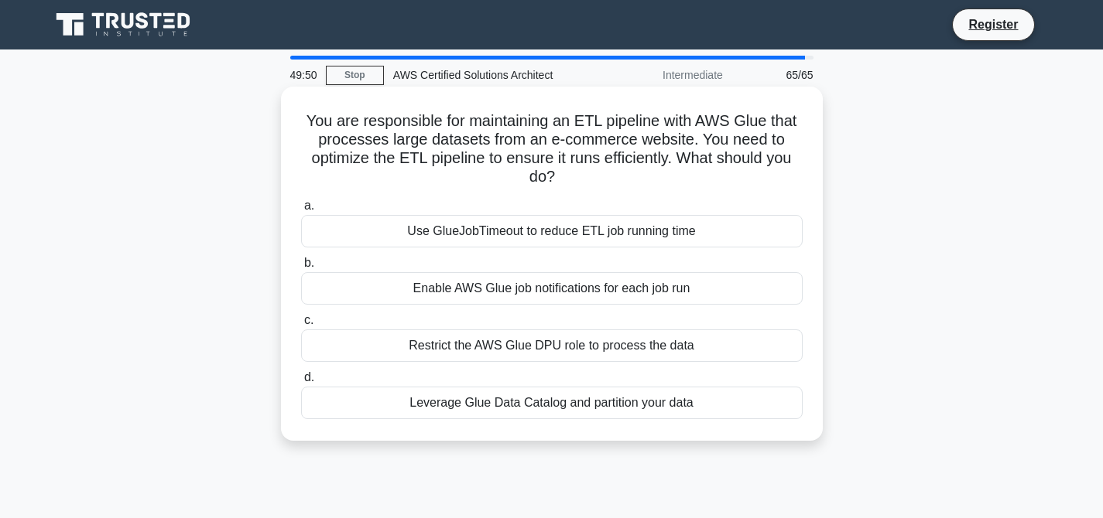
scroll to position [0, 0]
click at [565, 408] on div "Leverage Glue Data Catalog and partition your data" at bounding box center [551, 403] width 501 height 32
click at [301, 383] on input "d. Leverage Glue Data Catalog and partition your data" at bounding box center [301, 378] width 0 height 10
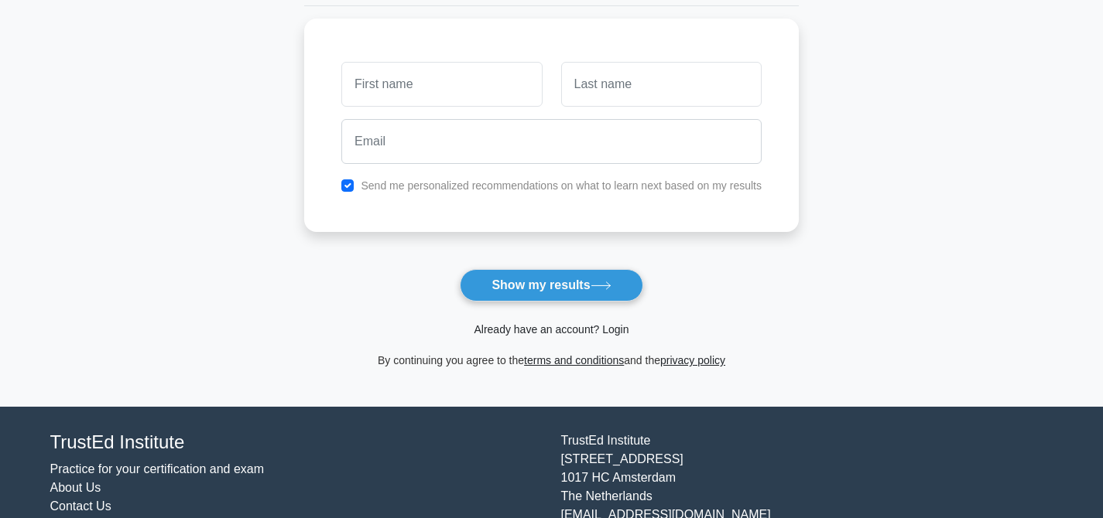
click at [580, 332] on link "Already have an account? Login" at bounding box center [551, 329] width 155 height 12
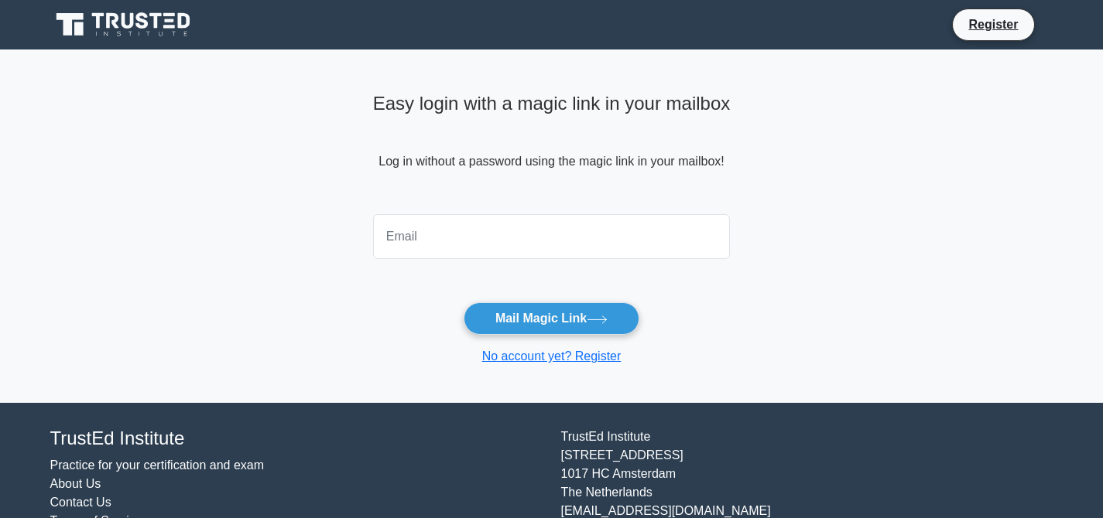
click at [465, 235] on input "email" at bounding box center [551, 236] width 357 height 45
type input "[EMAIL_ADDRESS][DOMAIN_NAME]"
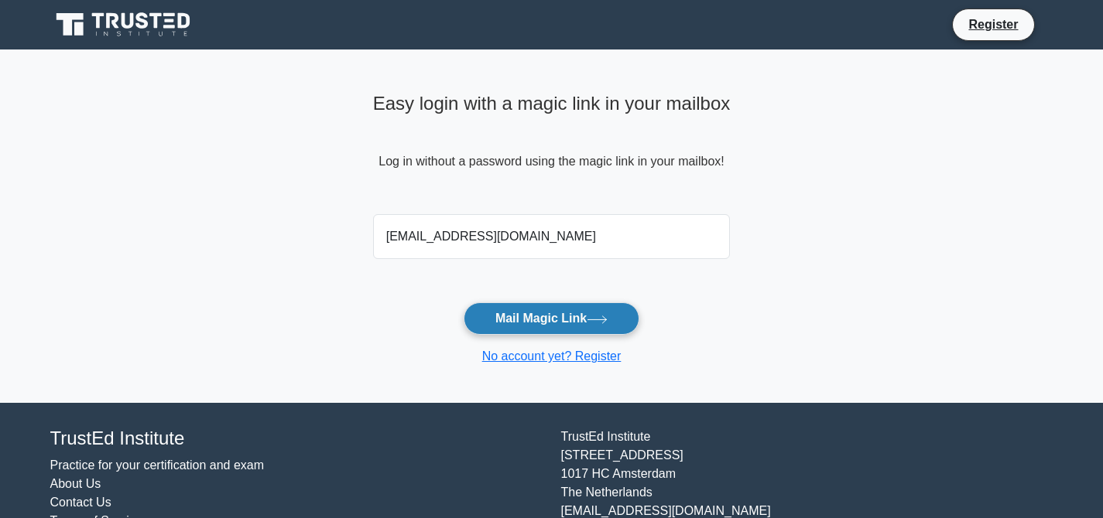
click at [562, 309] on button "Mail Magic Link" at bounding box center [551, 319] width 176 height 32
